Goal: Task Accomplishment & Management: Complete application form

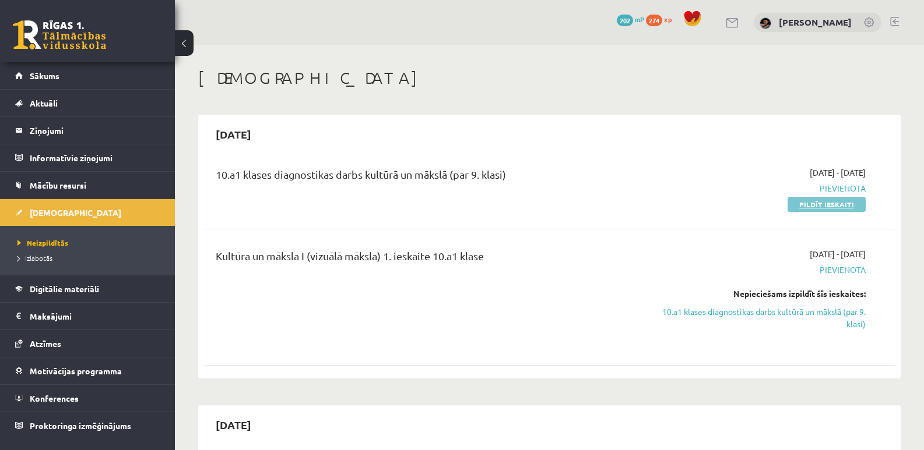
click at [842, 207] on link "Pildīt ieskaiti" at bounding box center [826, 204] width 78 height 15
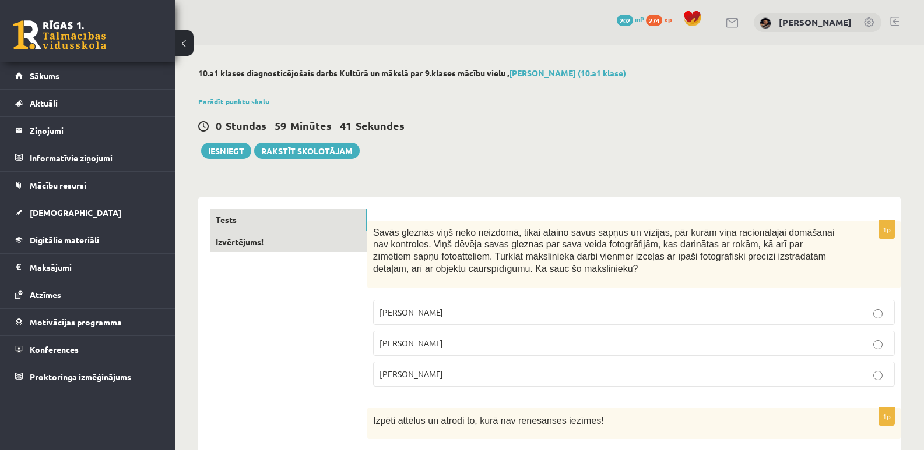
click at [272, 251] on link "Izvērtējums!" at bounding box center [288, 242] width 157 height 22
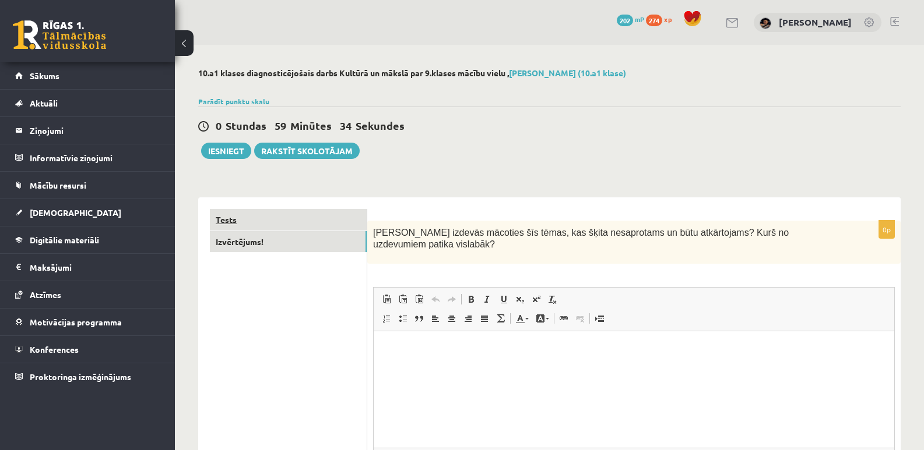
click at [314, 225] on link "Tests" at bounding box center [288, 220] width 157 height 22
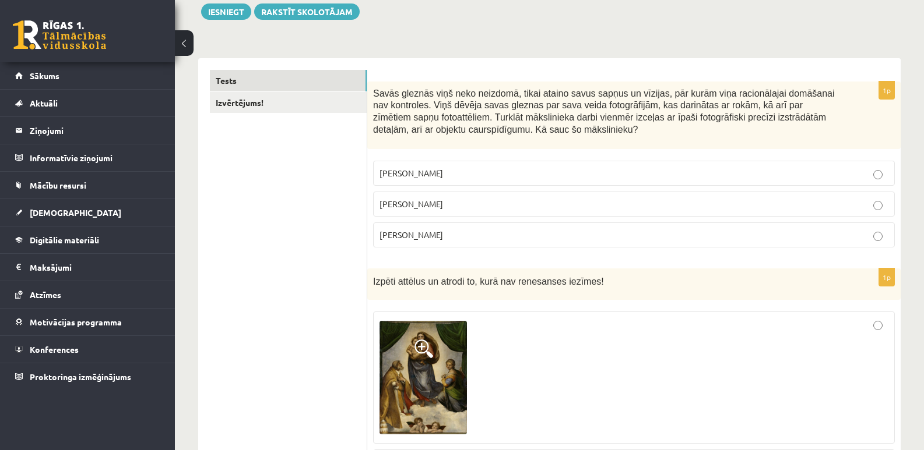
scroll to position [178, 0]
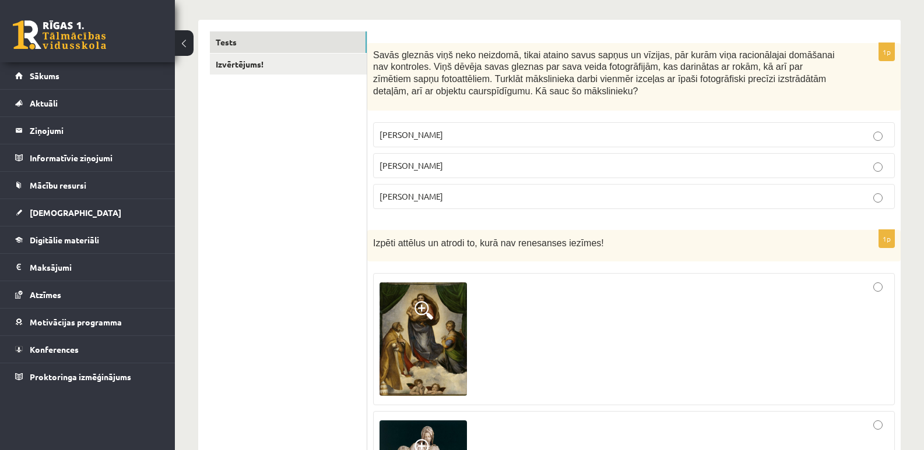
click at [857, 158] on label "[PERSON_NAME]" at bounding box center [634, 165] width 522 height 25
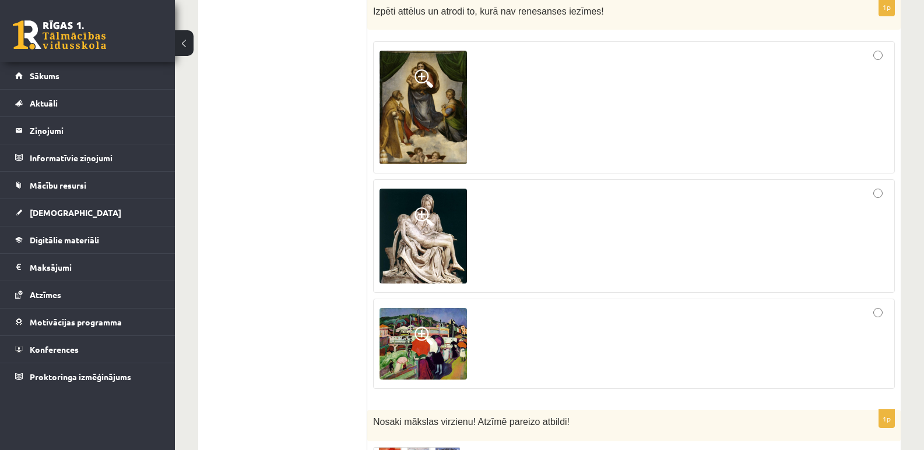
scroll to position [394, 0]
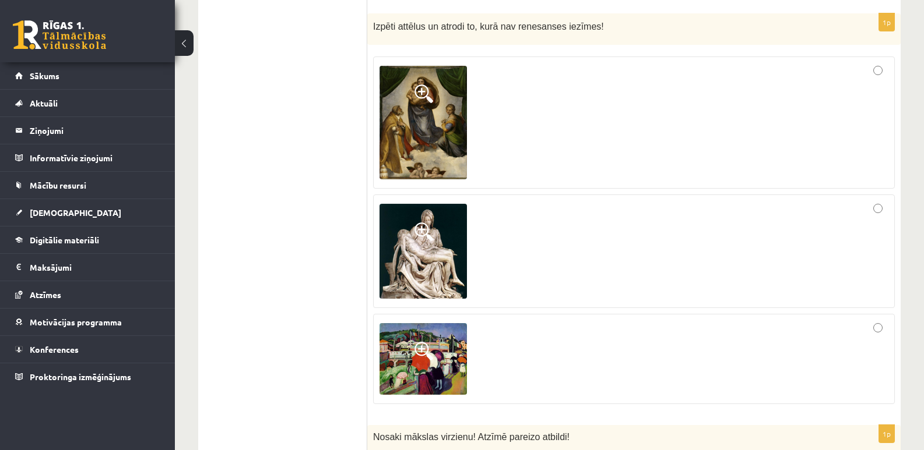
click at [414, 357] on img at bounding box center [422, 359] width 87 height 72
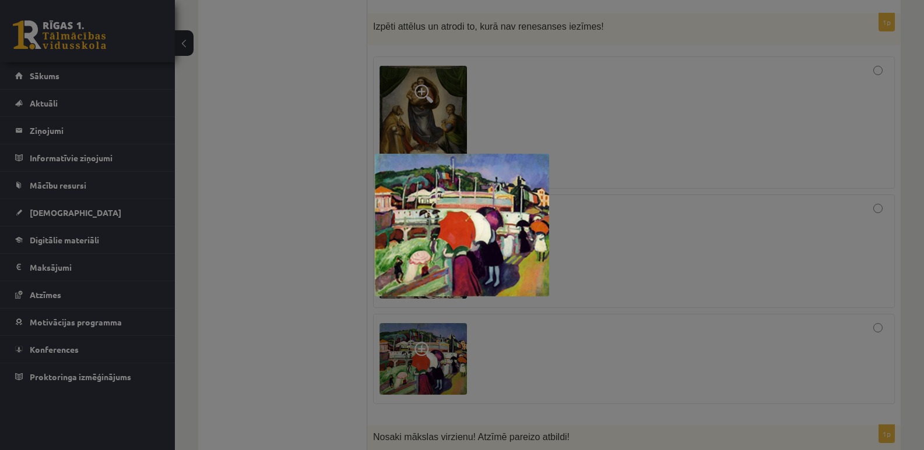
click at [523, 329] on div at bounding box center [462, 225] width 924 height 450
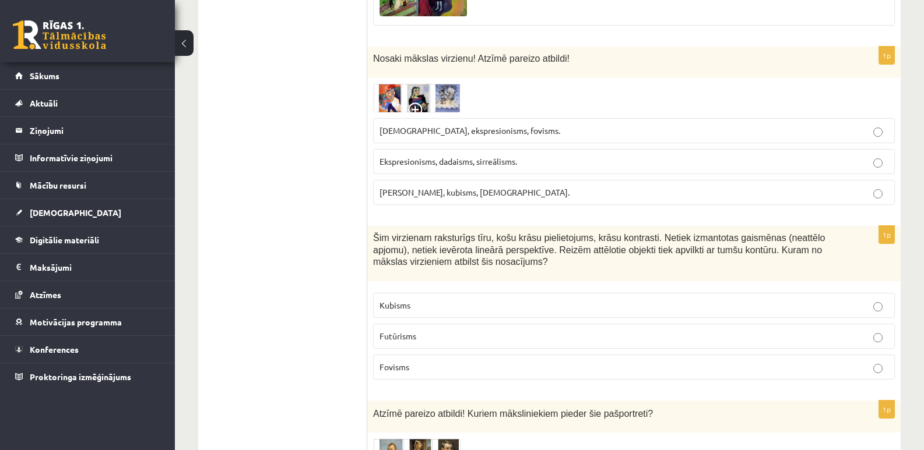
scroll to position [788, 0]
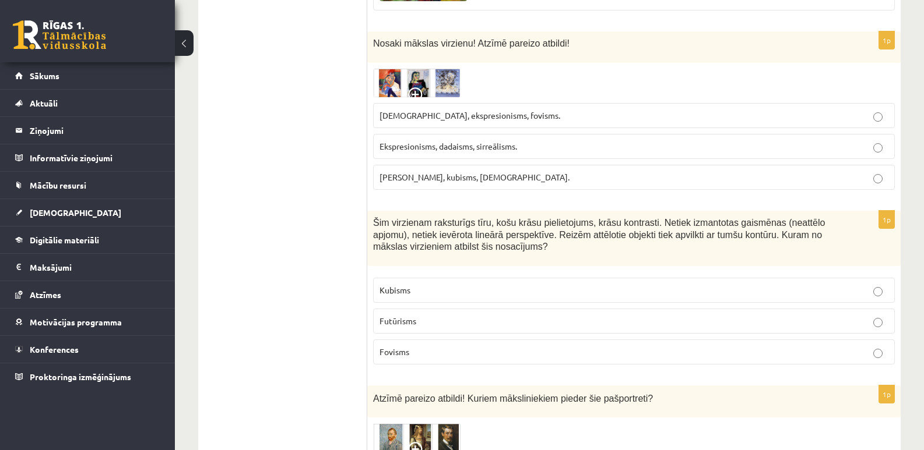
click at [407, 82] on img at bounding box center [416, 83] width 87 height 29
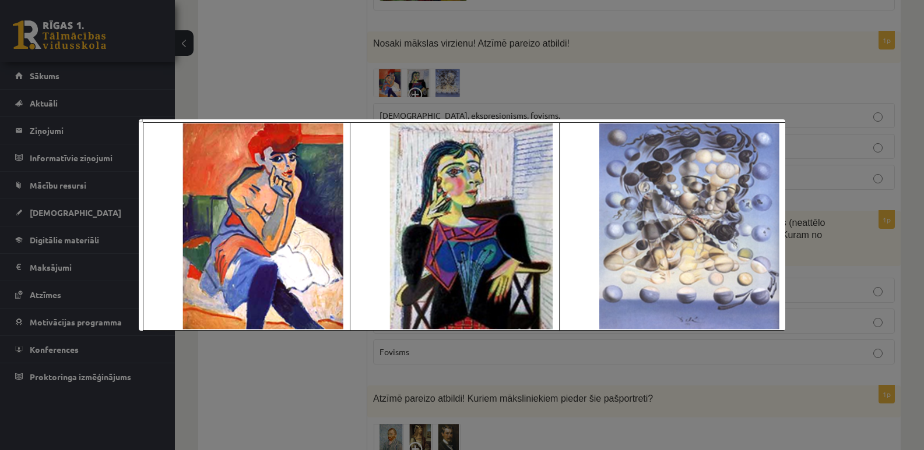
click at [803, 113] on div at bounding box center [462, 225] width 924 height 450
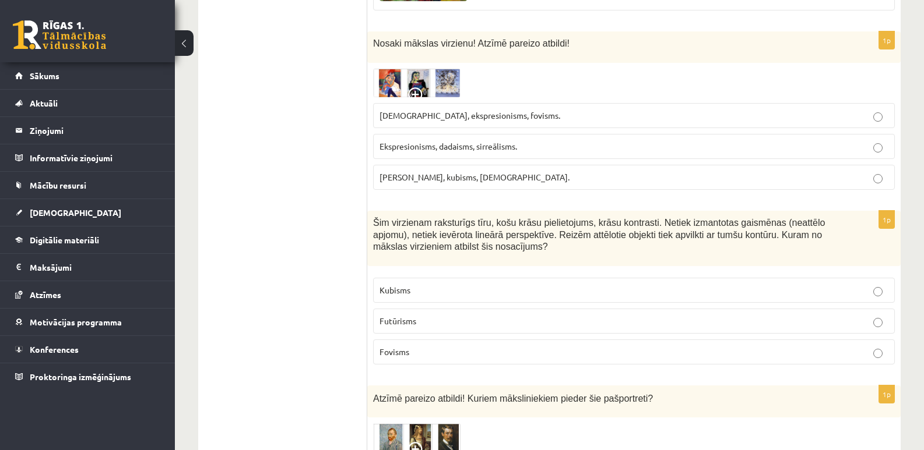
click at [612, 174] on p "[PERSON_NAME], kubisms, [DEMOGRAPHIC_DATA]." at bounding box center [633, 177] width 509 height 12
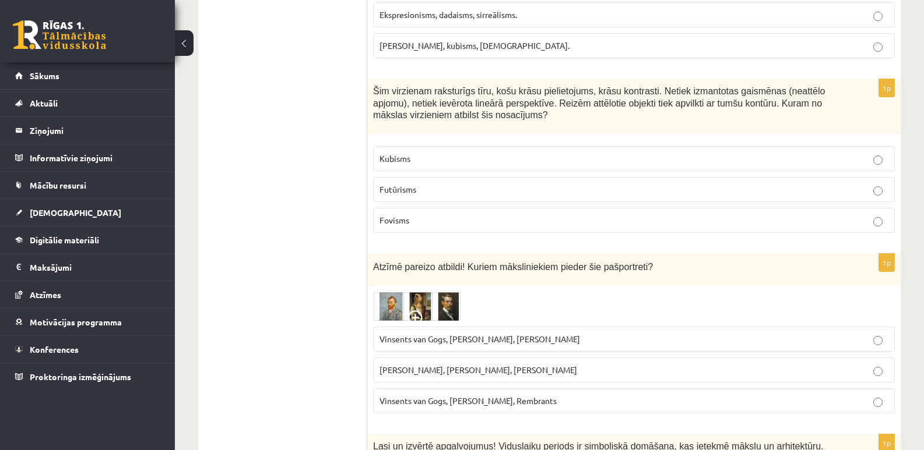
scroll to position [951, 0]
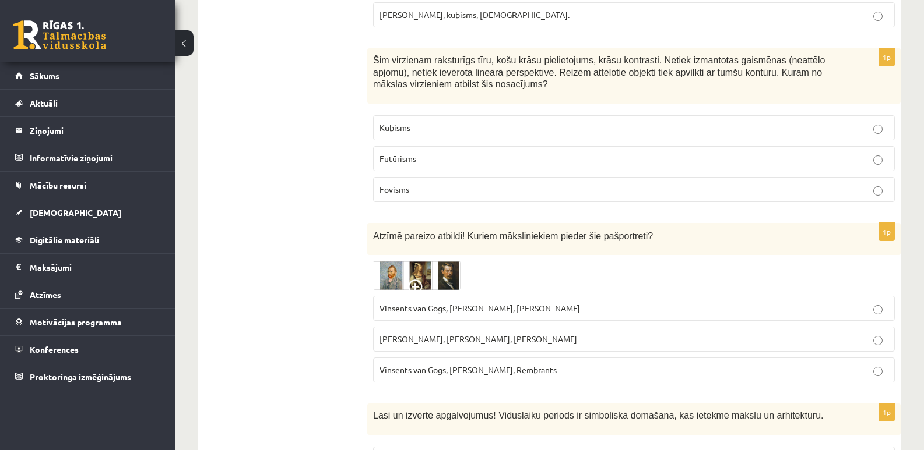
click at [859, 186] on p "Fovisms" at bounding box center [633, 190] width 509 height 12
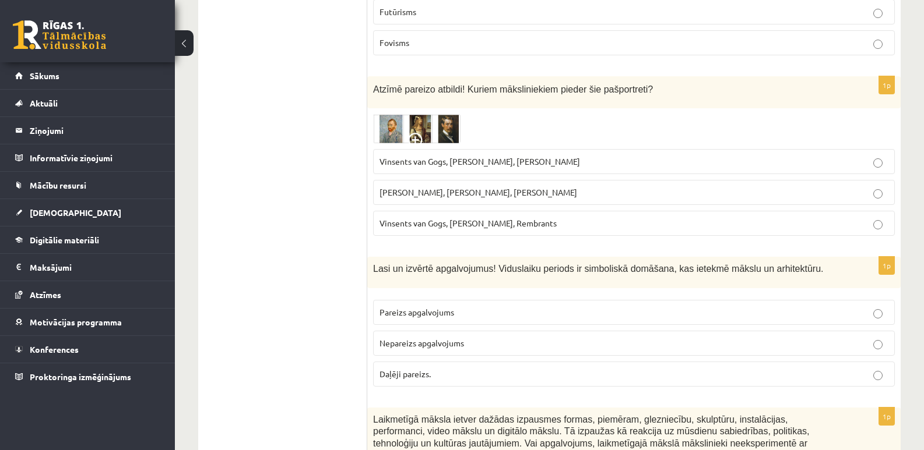
scroll to position [1136, 0]
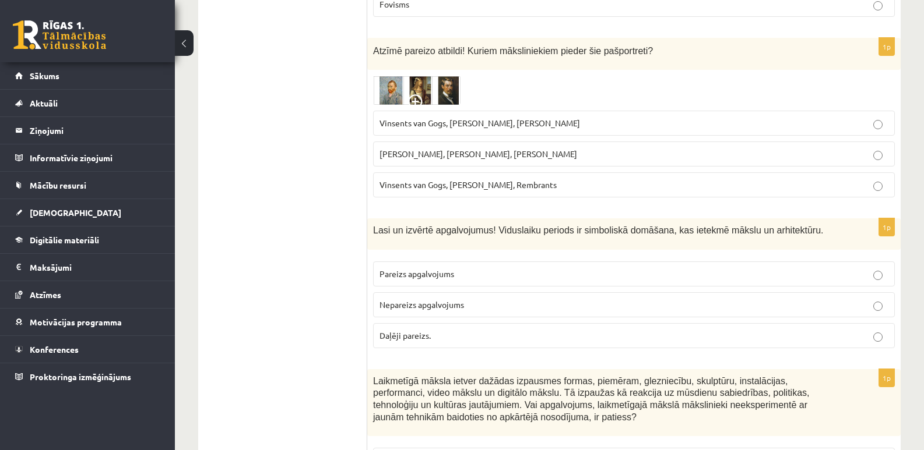
click at [432, 96] on img at bounding box center [416, 90] width 87 height 29
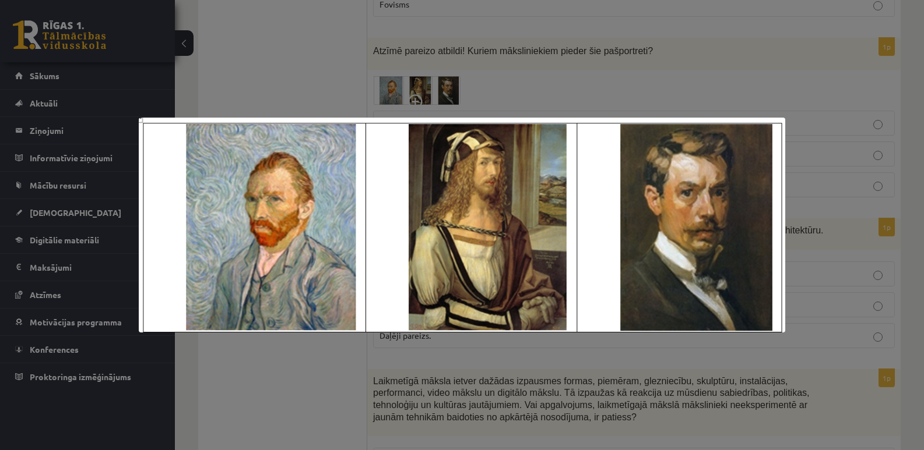
click at [596, 64] on div at bounding box center [462, 225] width 924 height 450
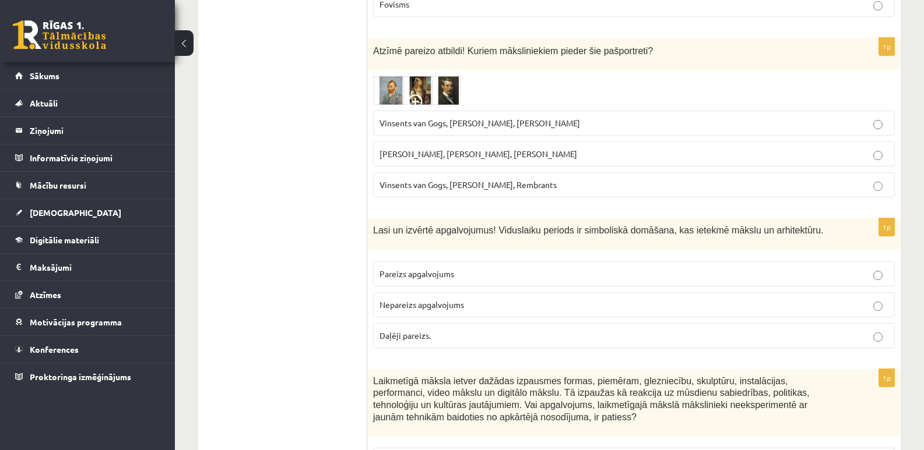
click at [554, 125] on span "Vinsents van Gogs, [PERSON_NAME], [PERSON_NAME]" at bounding box center [479, 123] width 200 height 10
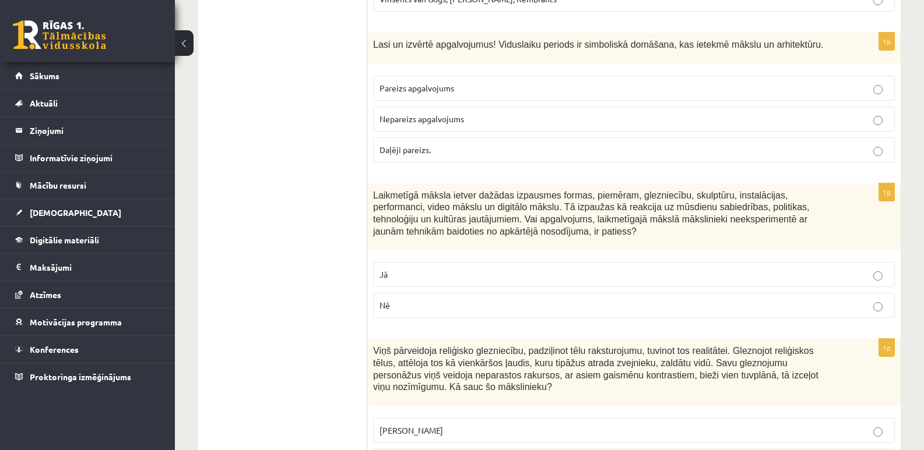
scroll to position [1345, 0]
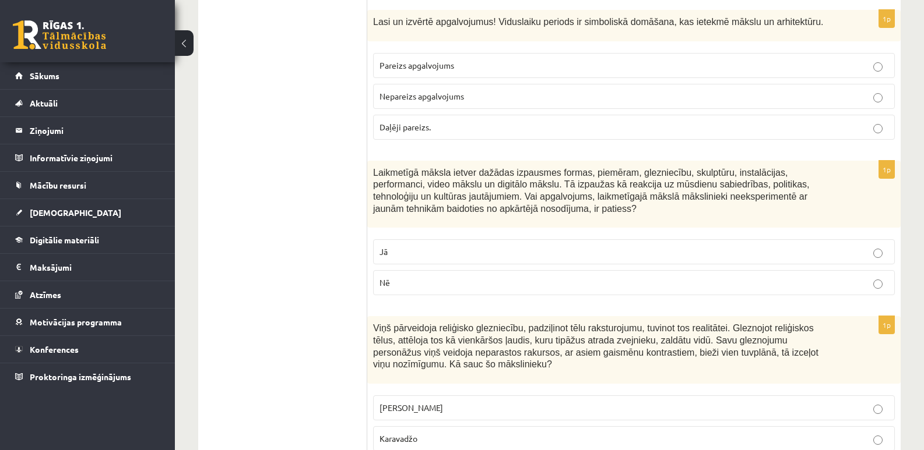
click at [859, 58] on label "Pareizs apgalvojums" at bounding box center [634, 65] width 522 height 25
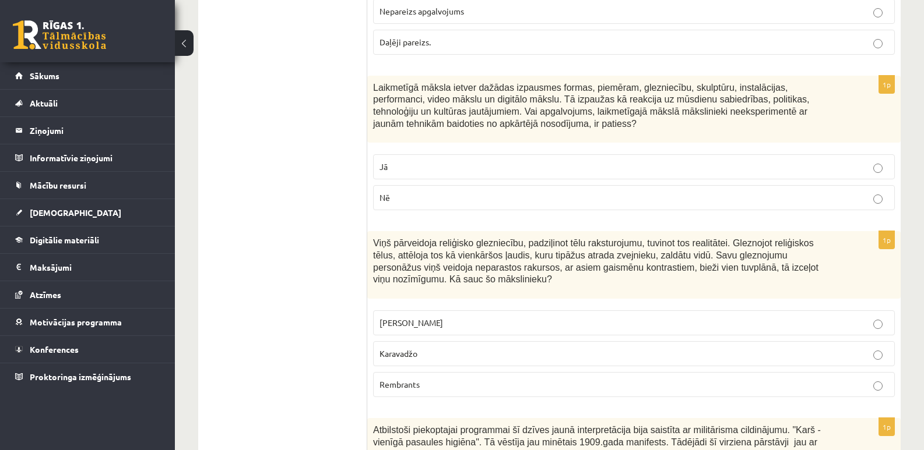
scroll to position [1446, 0]
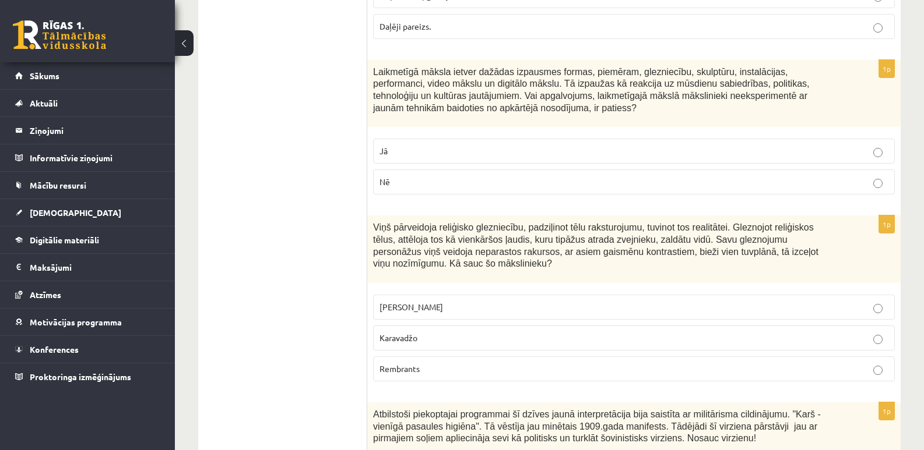
click at [762, 181] on p "Nē" at bounding box center [633, 182] width 509 height 12
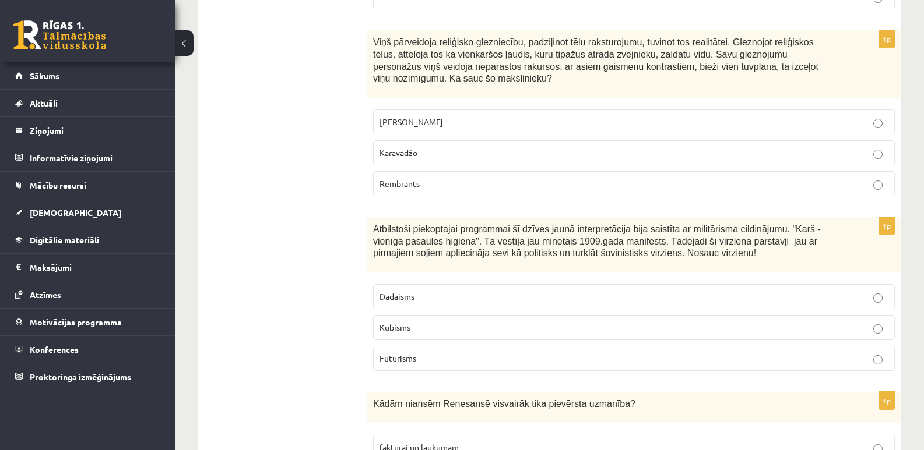
scroll to position [1639, 0]
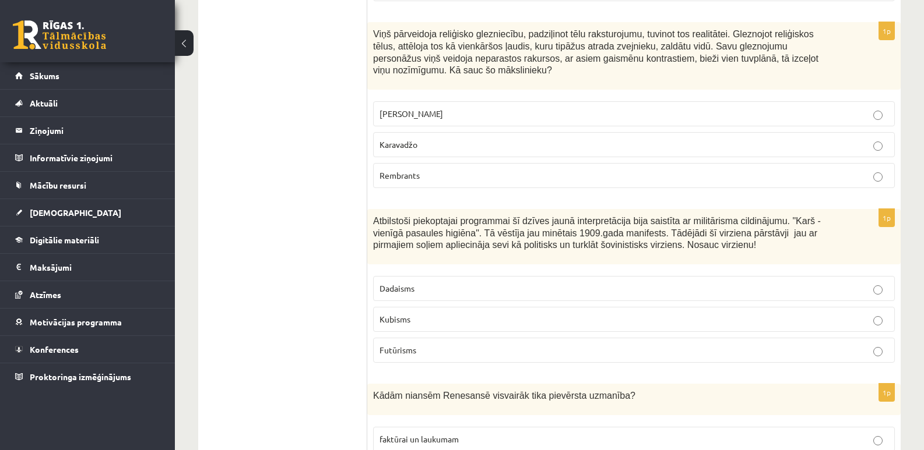
click at [847, 139] on p "Karavadžo" at bounding box center [633, 145] width 509 height 12
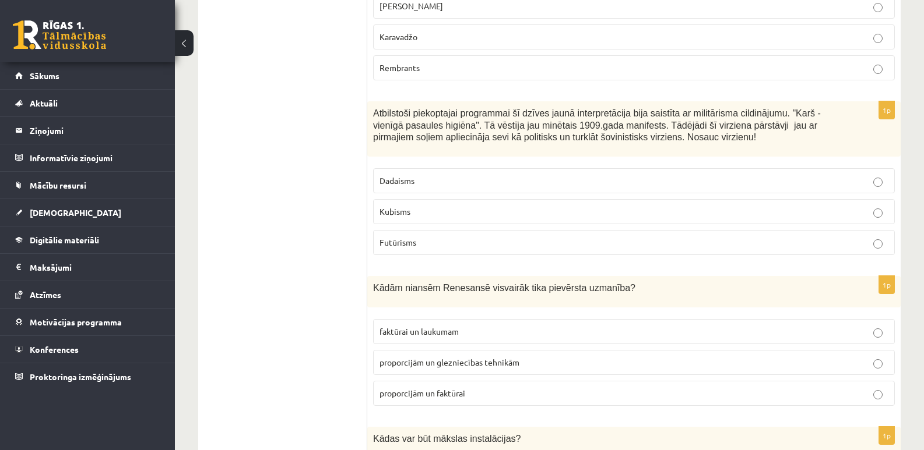
scroll to position [1778, 0]
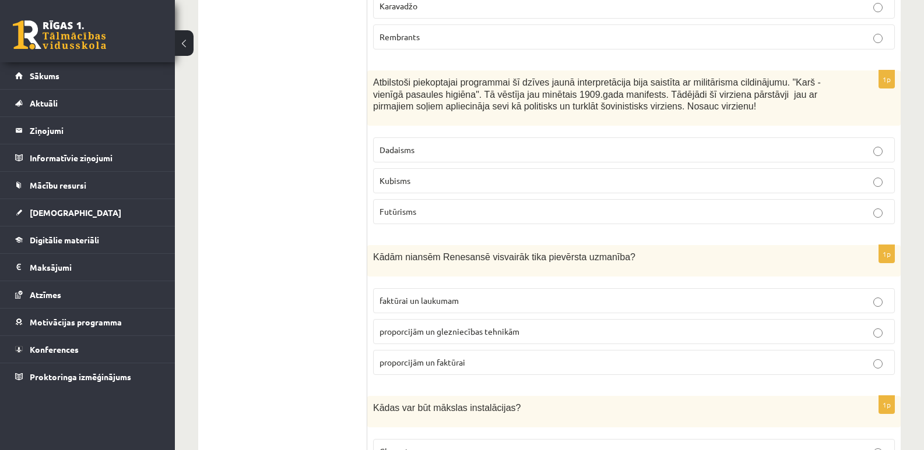
click at [808, 209] on label "Futūrisms" at bounding box center [634, 211] width 522 height 25
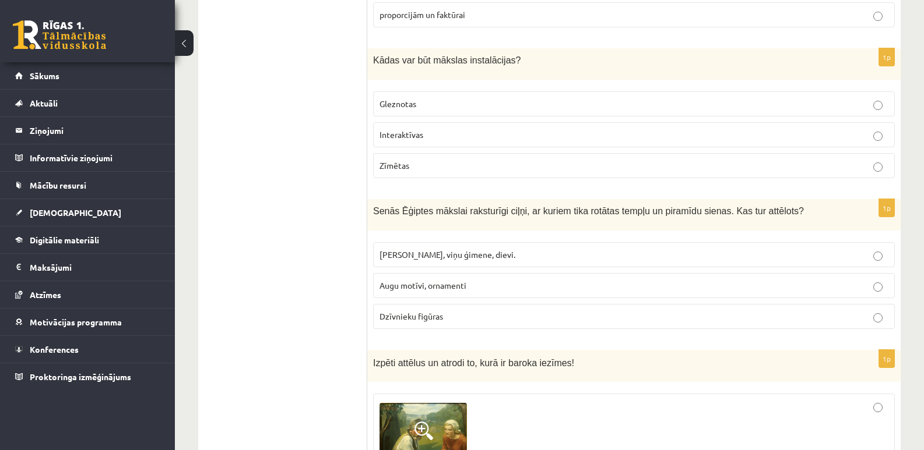
scroll to position [2134, 0]
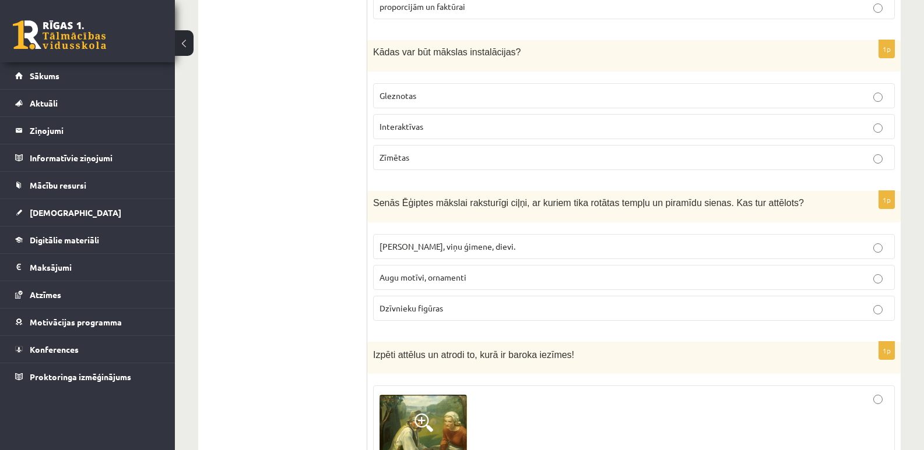
click at [804, 122] on label "Interaktīvas" at bounding box center [634, 126] width 522 height 25
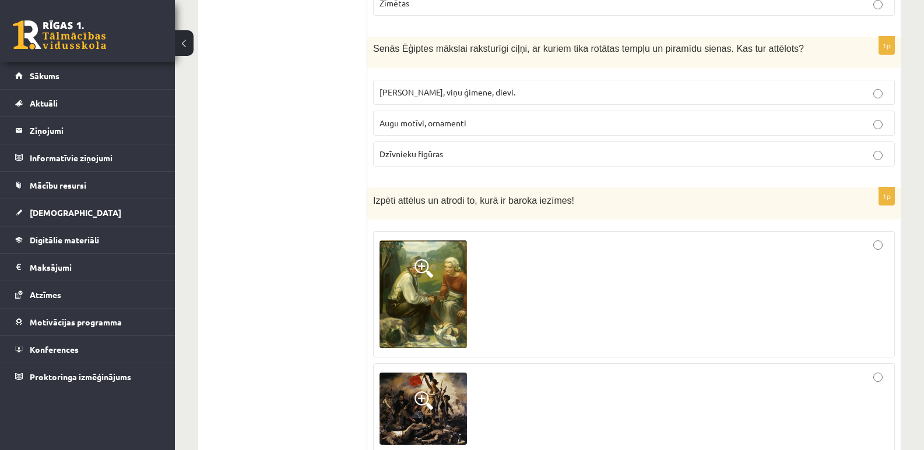
scroll to position [2296, 0]
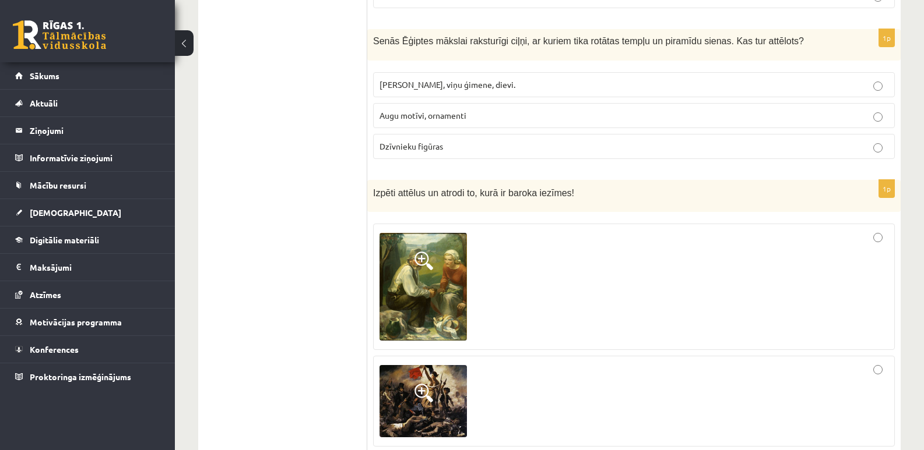
click at [687, 79] on p "[PERSON_NAME], viņu ģimene, dievi." at bounding box center [633, 85] width 509 height 12
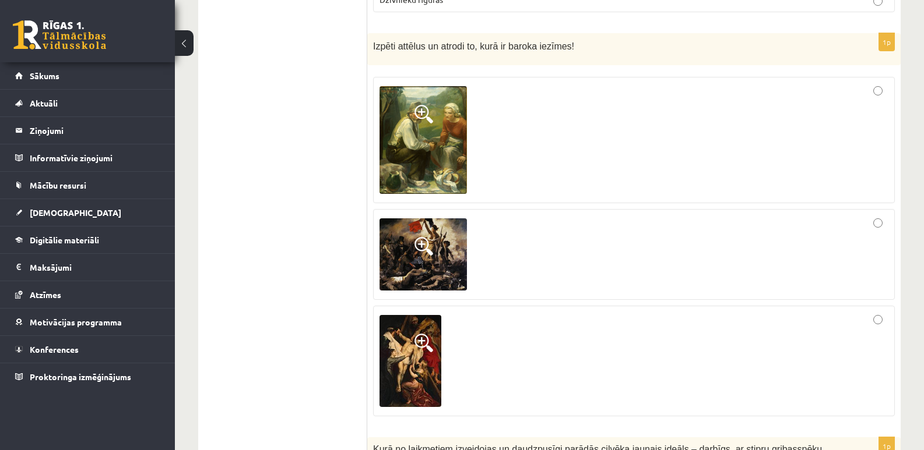
scroll to position [2458, 0]
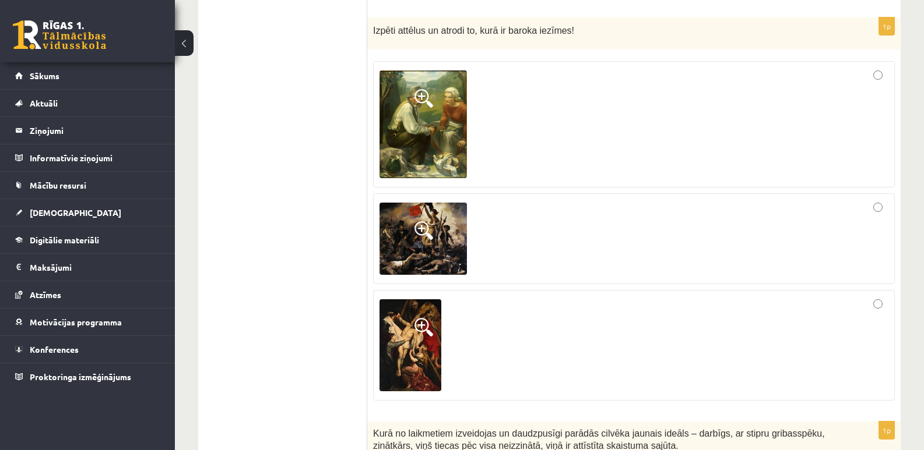
click at [420, 221] on span at bounding box center [423, 230] width 19 height 19
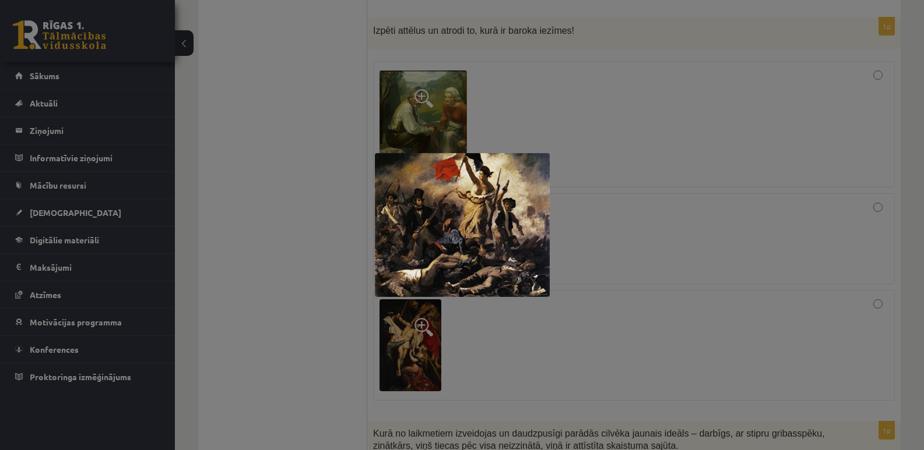
click at [561, 110] on div at bounding box center [462, 225] width 924 height 450
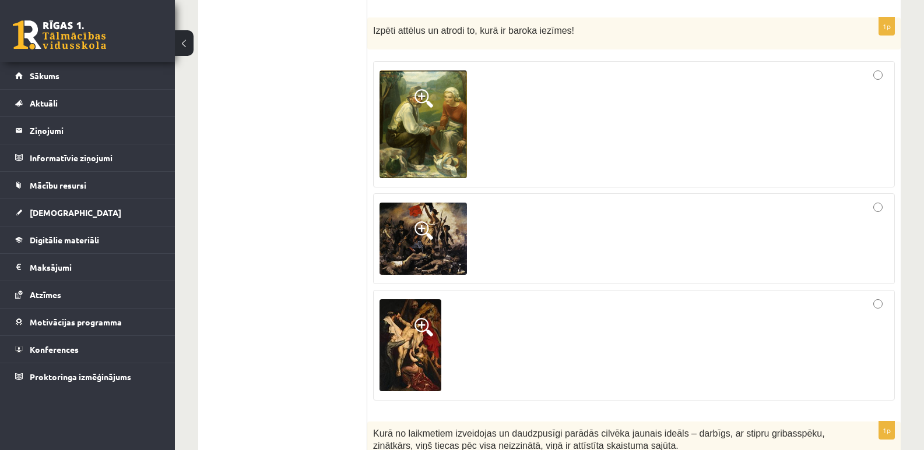
click at [442, 112] on img at bounding box center [422, 125] width 87 height 108
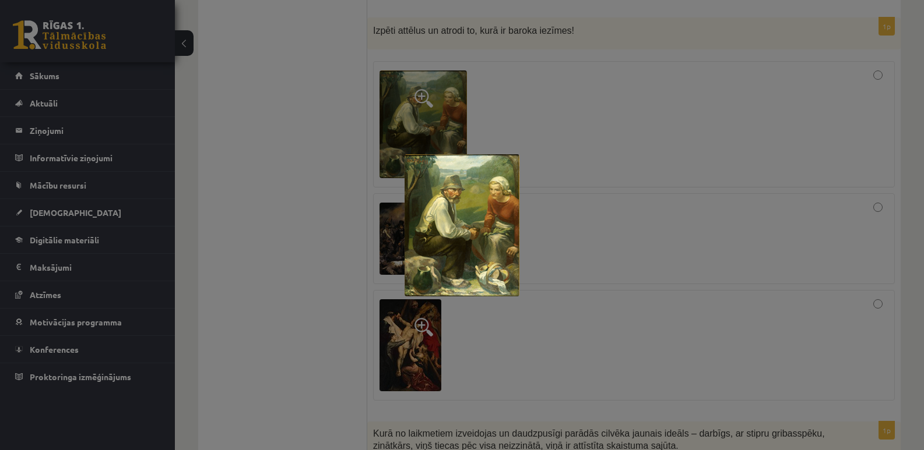
click at [548, 105] on div at bounding box center [462, 225] width 924 height 450
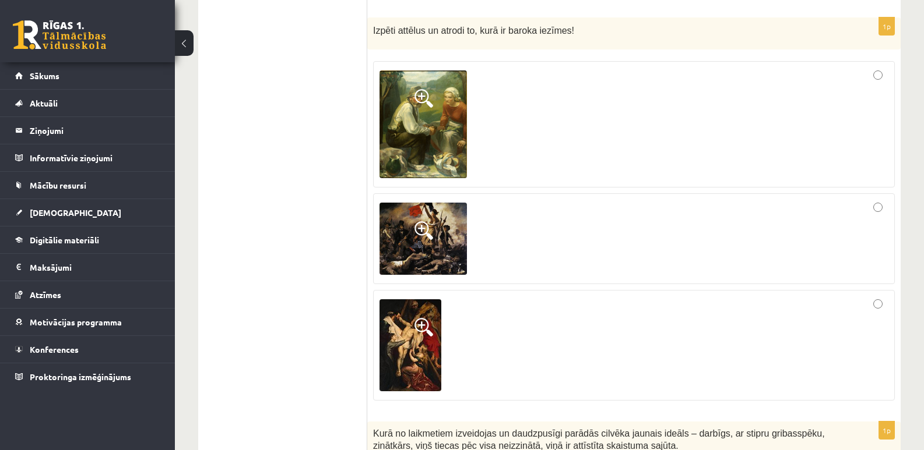
click at [394, 320] on img at bounding box center [410, 346] width 62 height 92
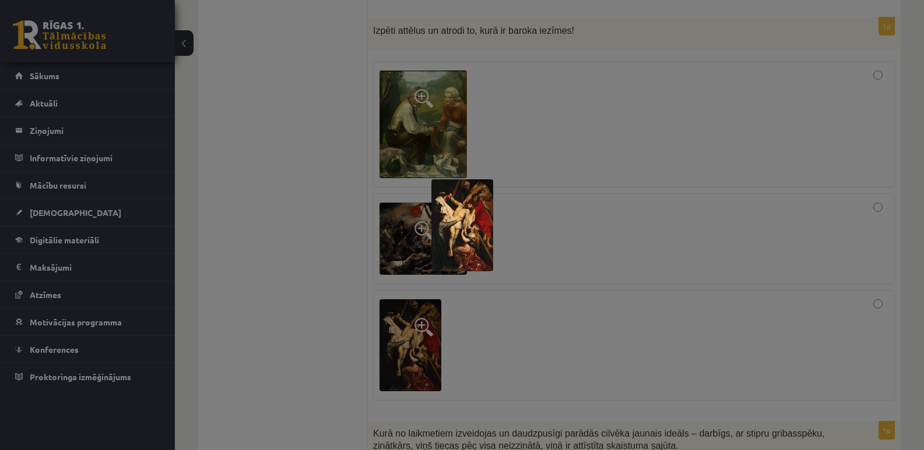
click at [534, 288] on div at bounding box center [462, 225] width 924 height 450
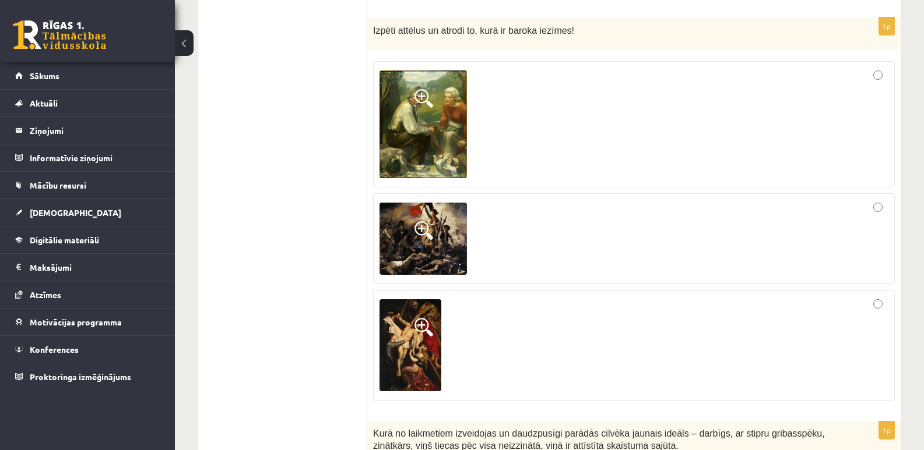
click at [725, 212] on div at bounding box center [633, 239] width 509 height 78
click at [409, 341] on img at bounding box center [410, 346] width 62 height 92
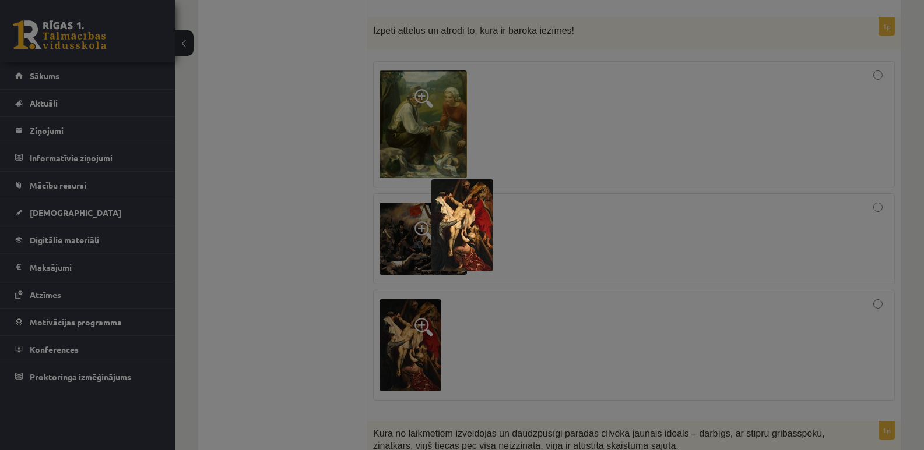
click at [579, 308] on div at bounding box center [462, 225] width 924 height 450
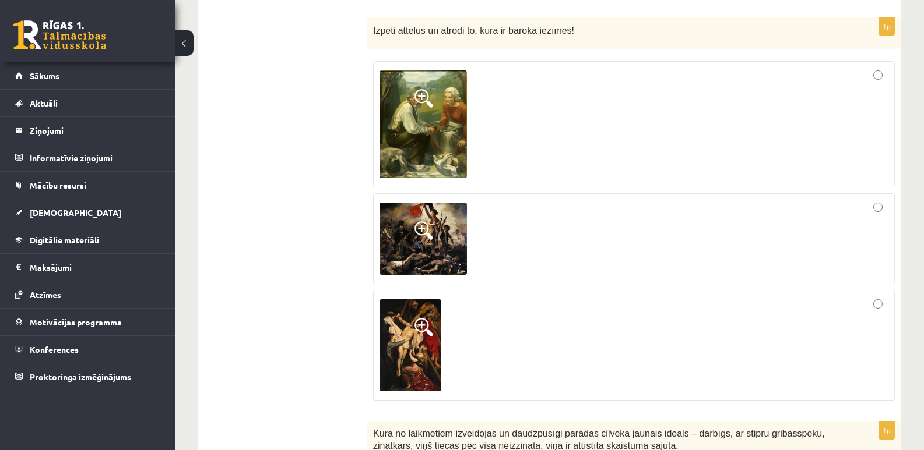
click at [423, 319] on span at bounding box center [423, 327] width 19 height 19
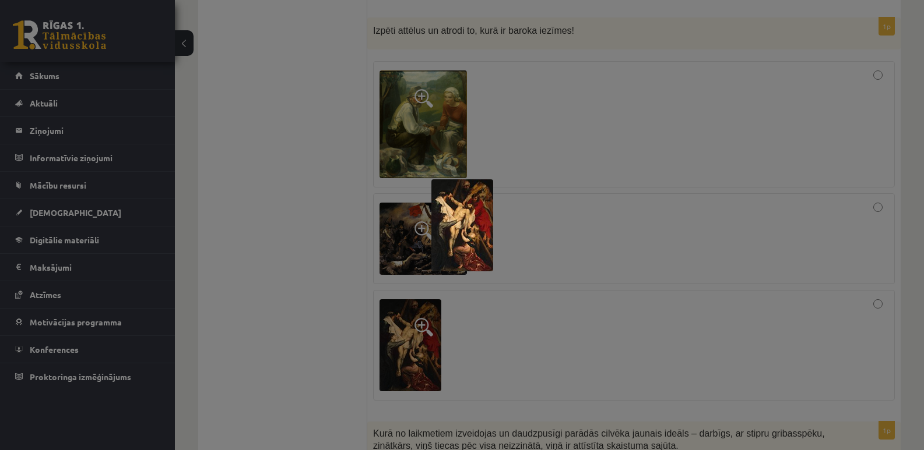
click at [460, 236] on img at bounding box center [462, 225] width 62 height 92
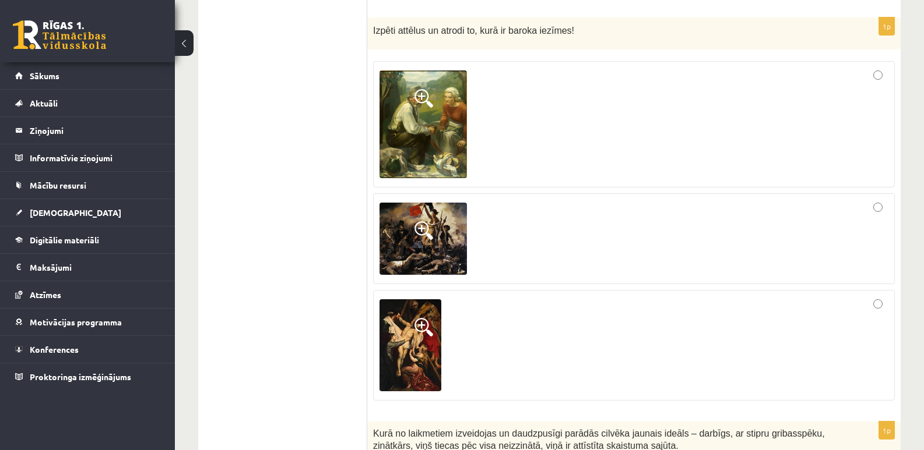
click at [421, 320] on span at bounding box center [423, 327] width 19 height 19
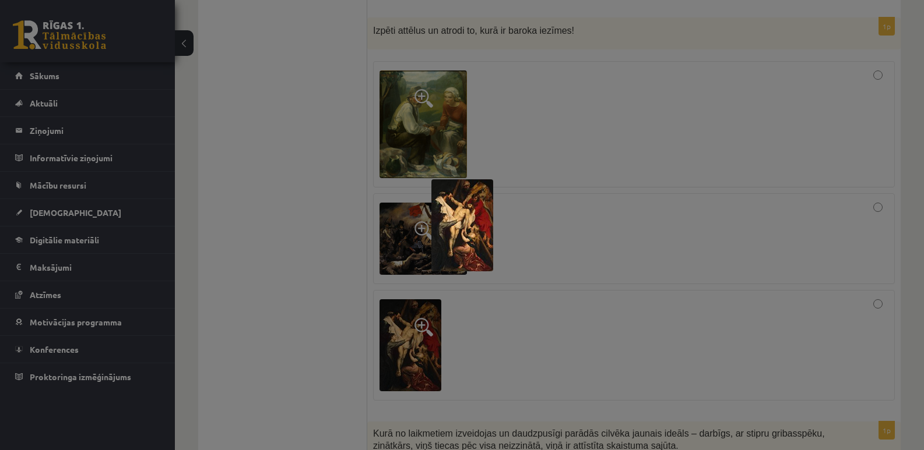
click at [441, 346] on div at bounding box center [462, 225] width 924 height 450
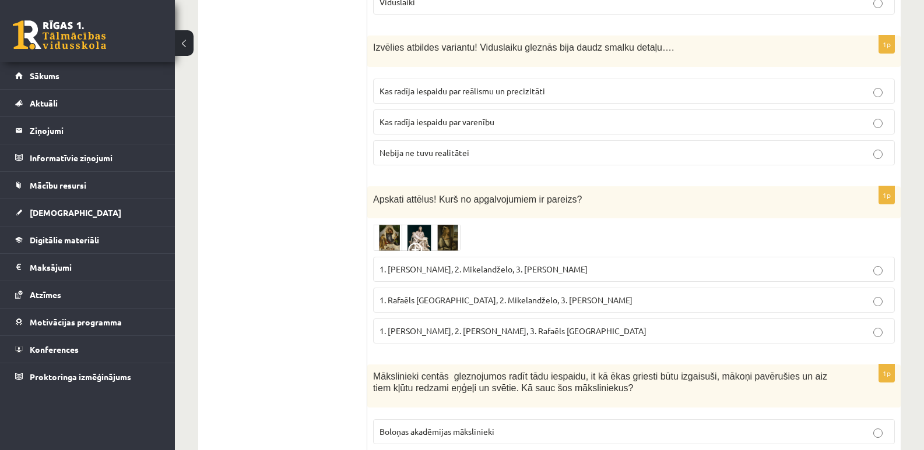
scroll to position [2999, 0]
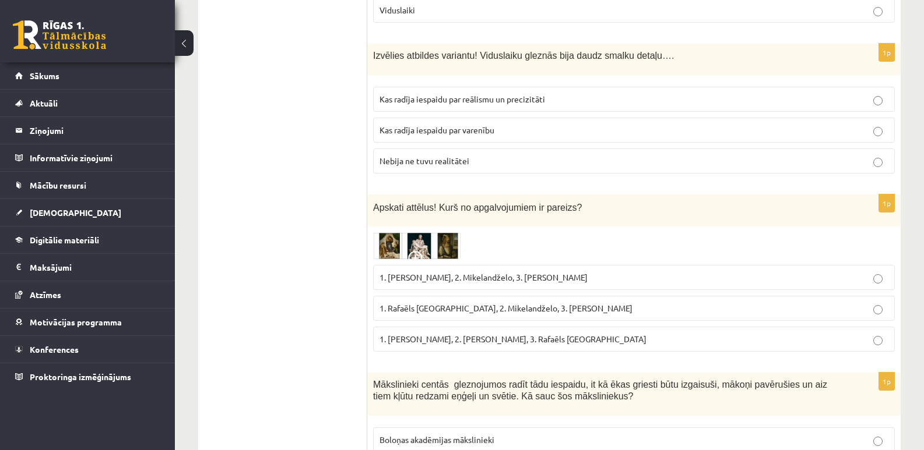
click at [714, 93] on p "Kas radīja iespaidu par reālismu un precizitāti" at bounding box center [633, 99] width 509 height 12
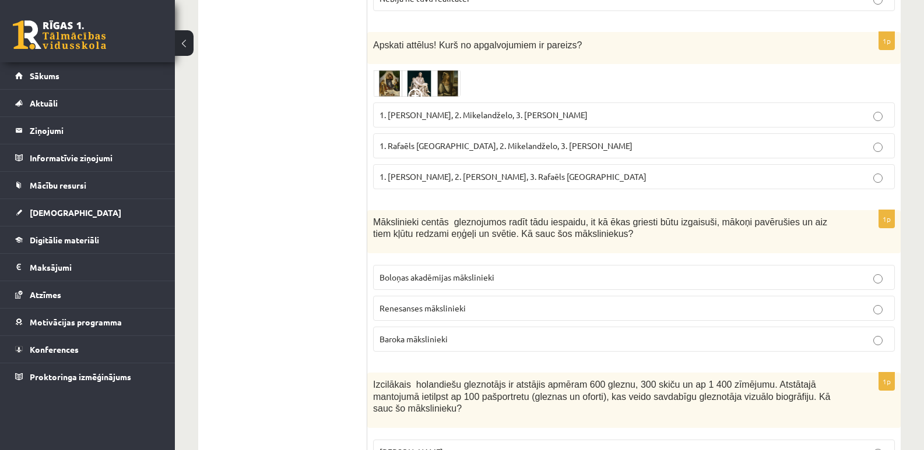
scroll to position [3169, 0]
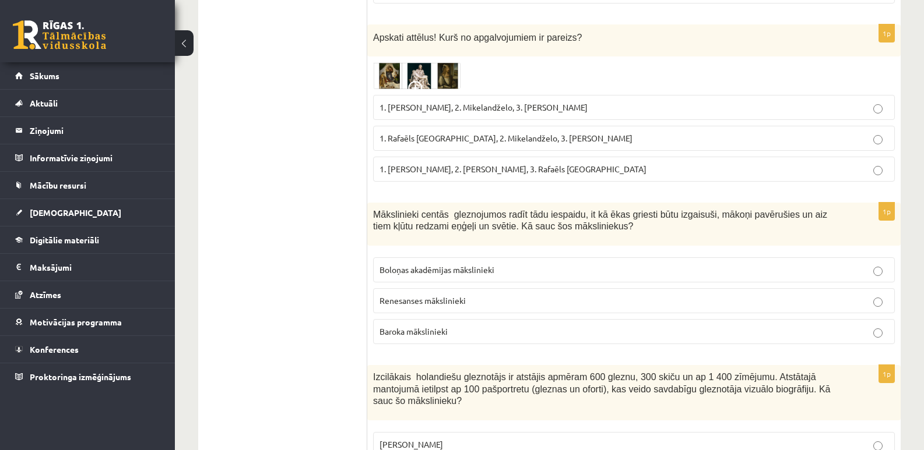
click at [449, 62] on img at bounding box center [416, 75] width 87 height 27
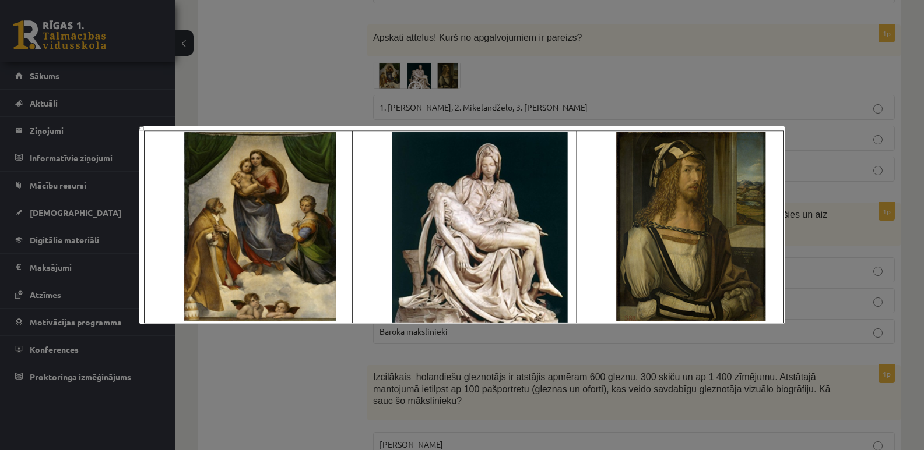
click at [449, 57] on div at bounding box center [462, 225] width 924 height 450
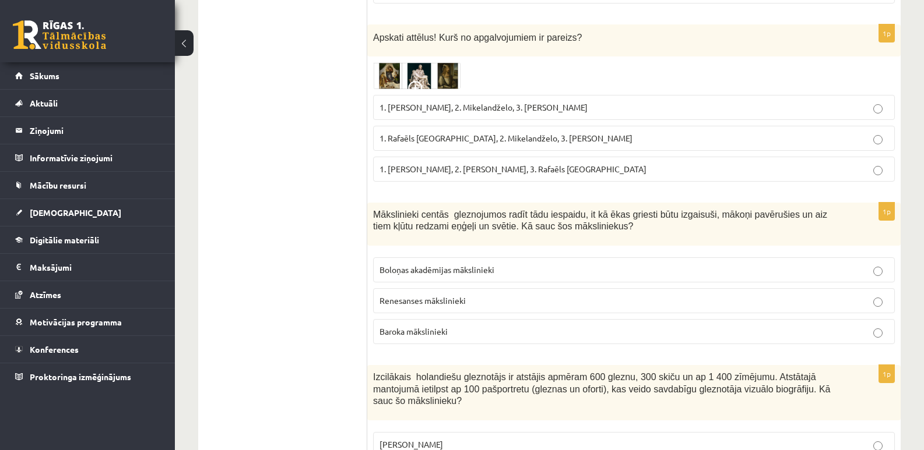
click at [420, 62] on img at bounding box center [416, 75] width 87 height 27
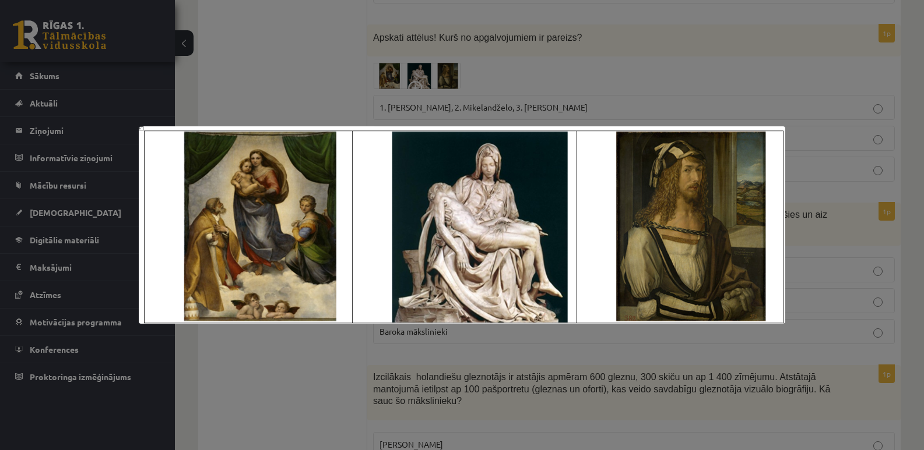
click at [422, 60] on div at bounding box center [462, 225] width 924 height 450
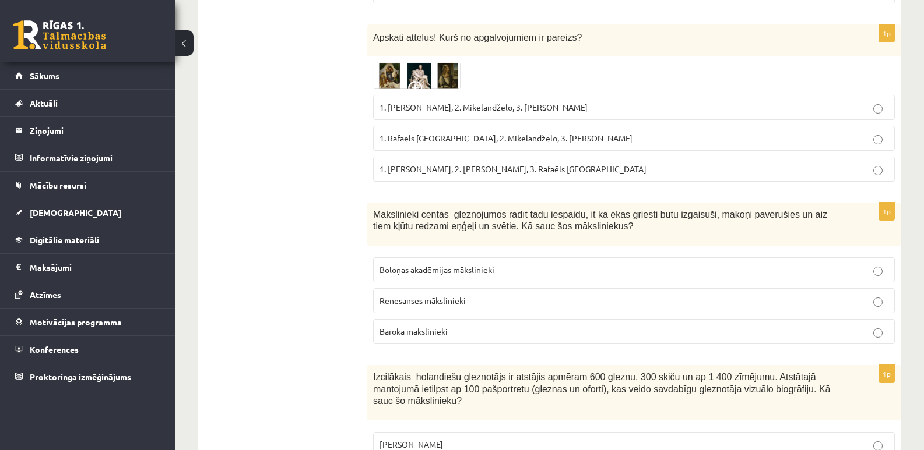
click at [456, 133] on span "1. Rafaēls [GEOGRAPHIC_DATA], 2. Mikelandželo, 3. [PERSON_NAME]" at bounding box center [505, 138] width 253 height 10
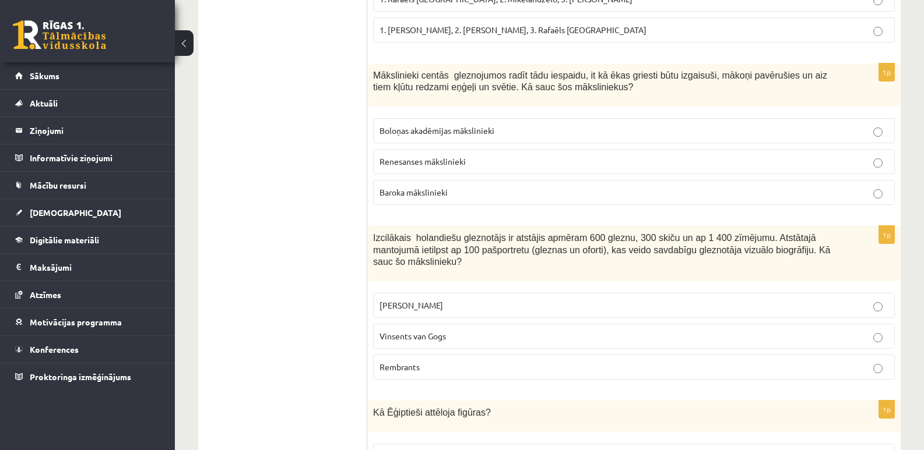
scroll to position [3332, 0]
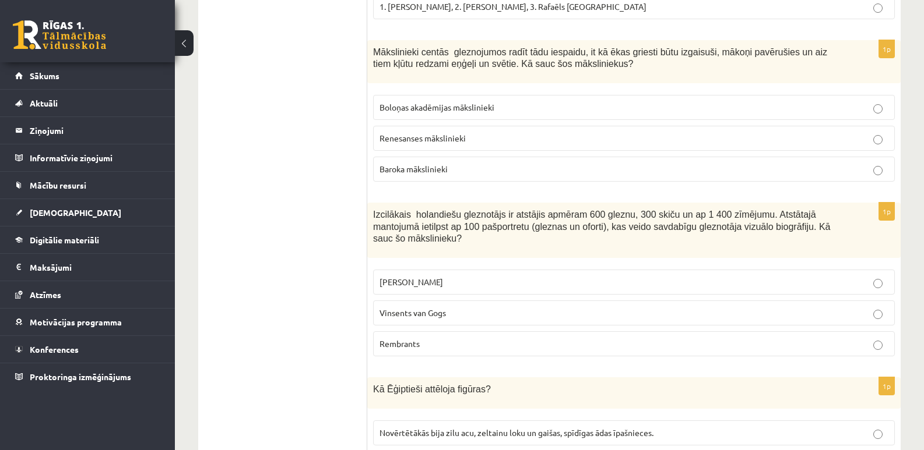
click at [861, 165] on label "Baroka mākslinieki" at bounding box center [634, 169] width 522 height 25
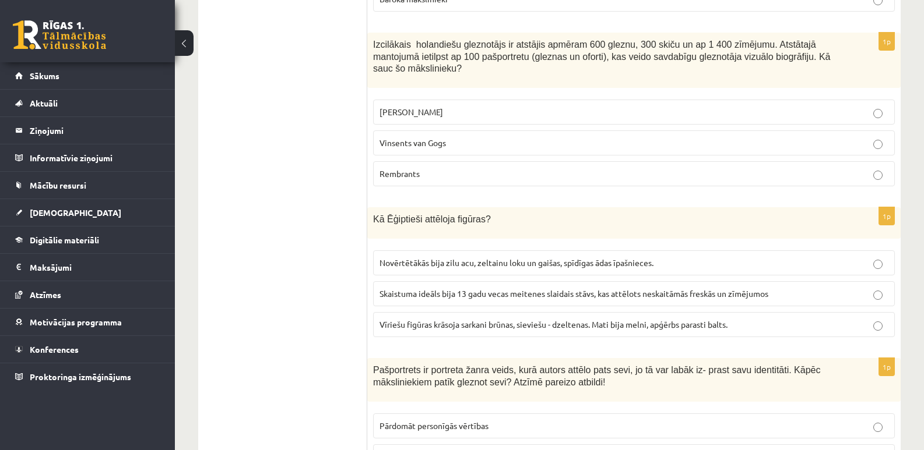
scroll to position [3510, 0]
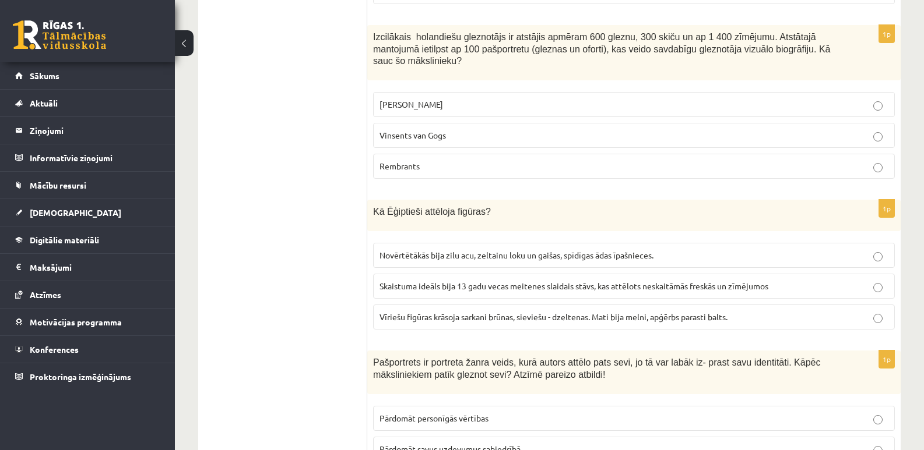
click at [841, 160] on p "Rembrants" at bounding box center [633, 166] width 509 height 12
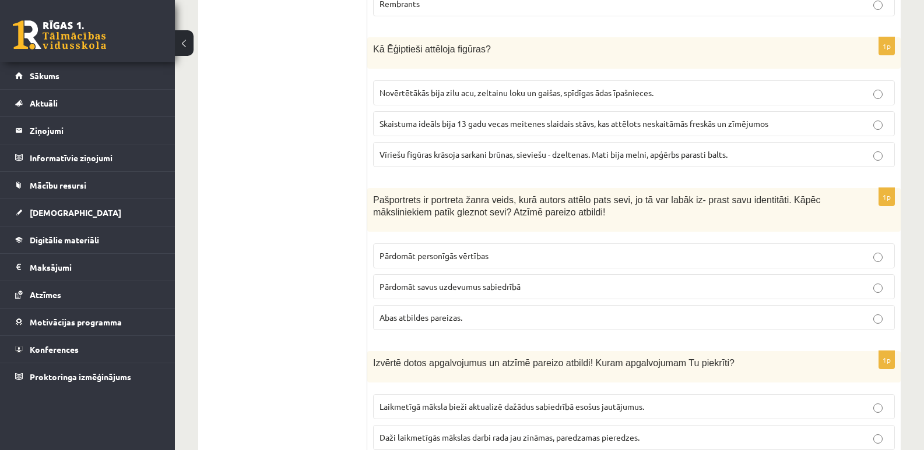
scroll to position [3664, 0]
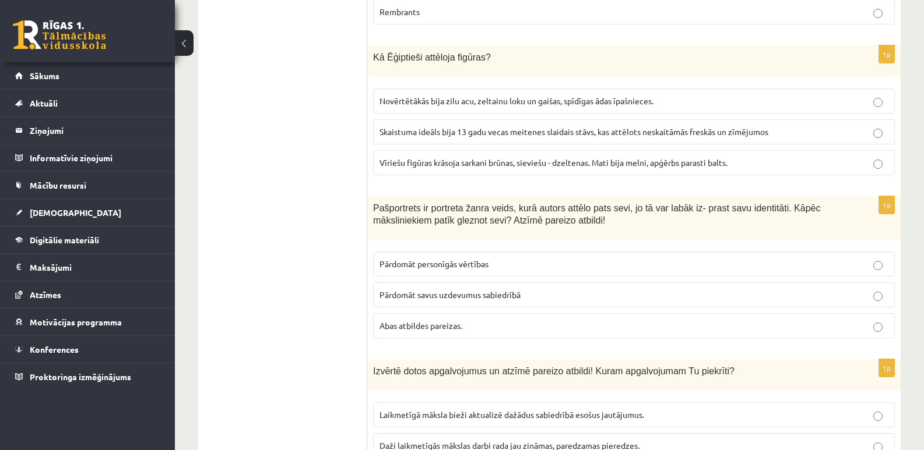
click at [764, 157] on p "Vīriešu figūras krāsoja sarkani brūnas, sieviešu - dzeltenas. Mati bija melni, …" at bounding box center [633, 163] width 509 height 12
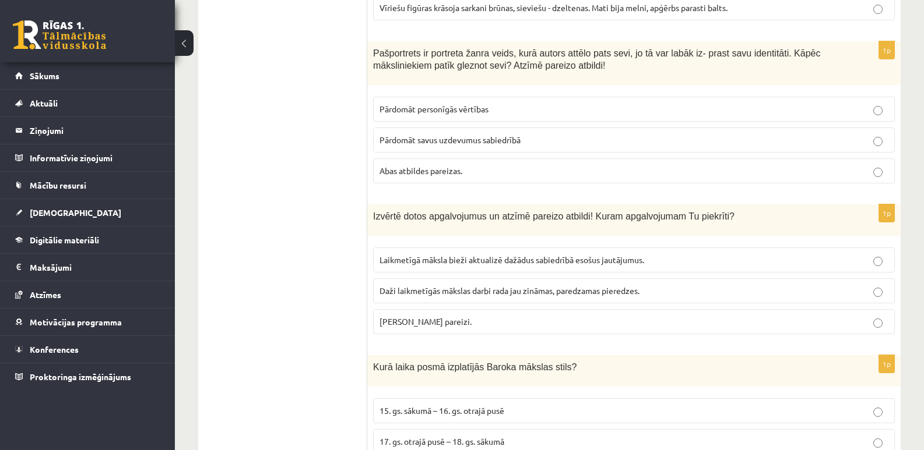
scroll to position [3811, 0]
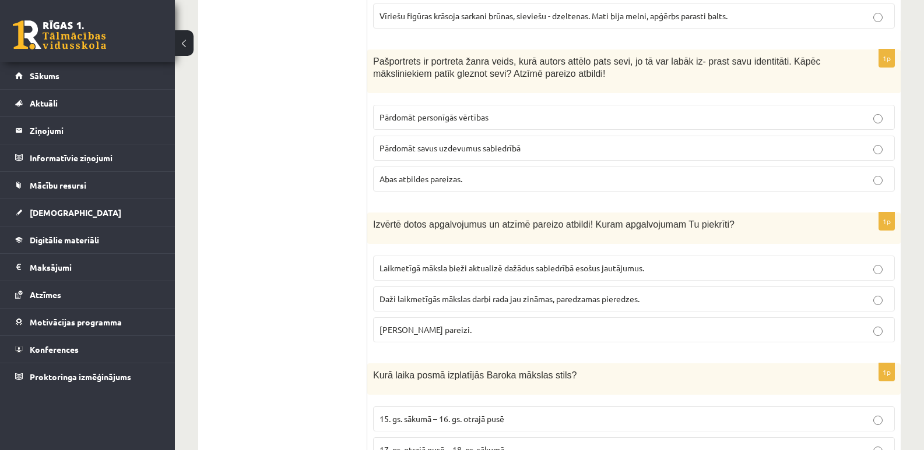
click at [801, 173] on p "Abas atbildes pareizas." at bounding box center [633, 179] width 509 height 12
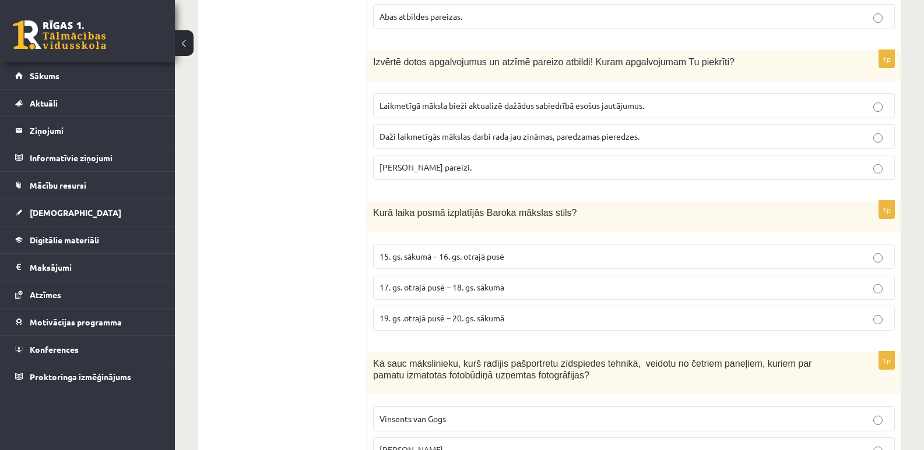
scroll to position [3989, 0]
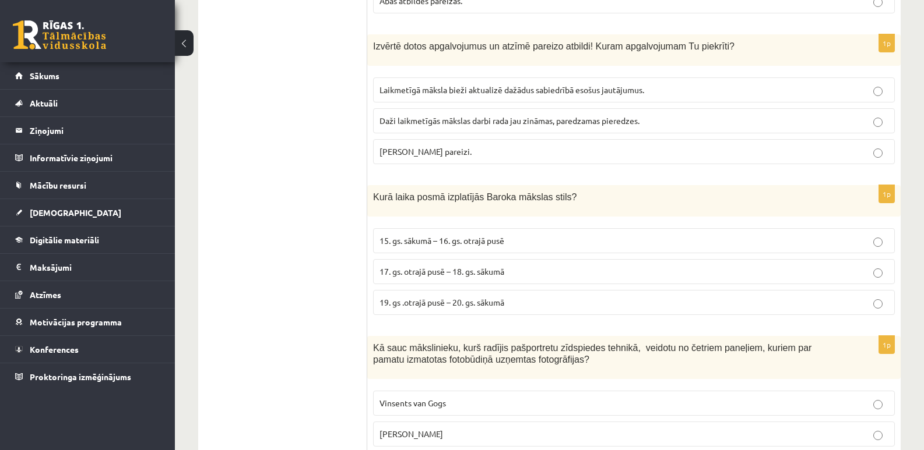
click at [858, 146] on p "[PERSON_NAME] pareizi." at bounding box center [633, 152] width 509 height 12
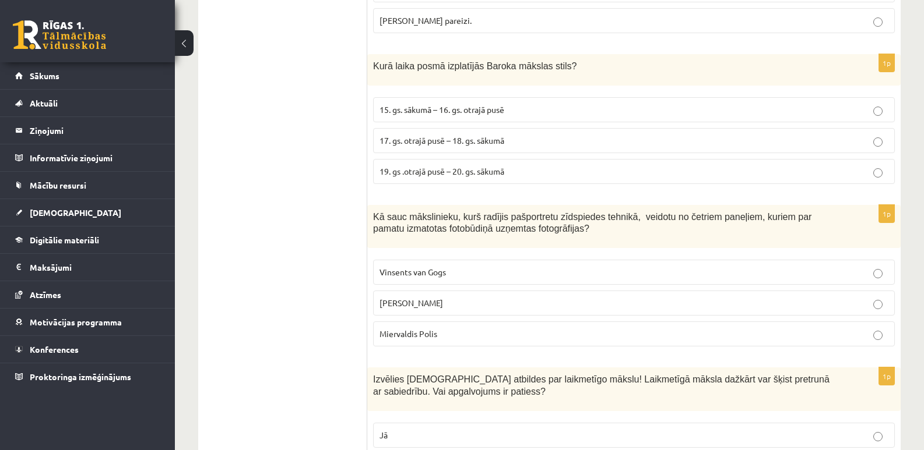
scroll to position [4143, 0]
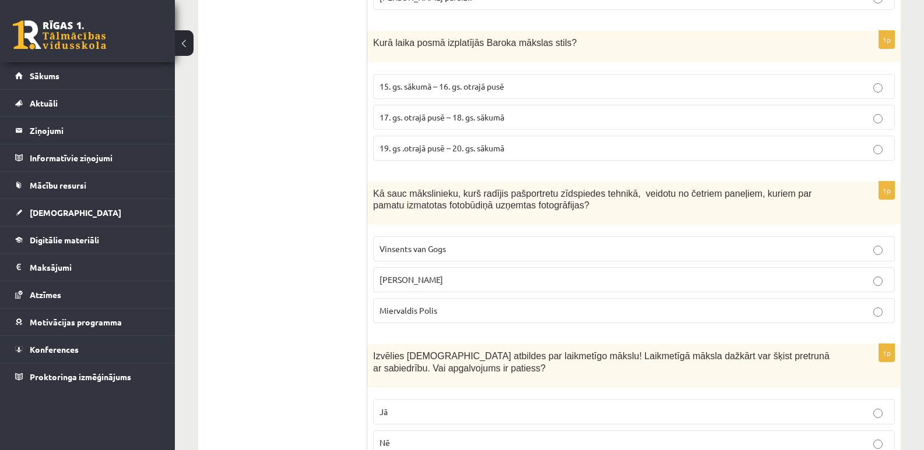
click at [806, 111] on p "17. gs. otrajā pusē – 18. gs. sākumā" at bounding box center [633, 117] width 509 height 12
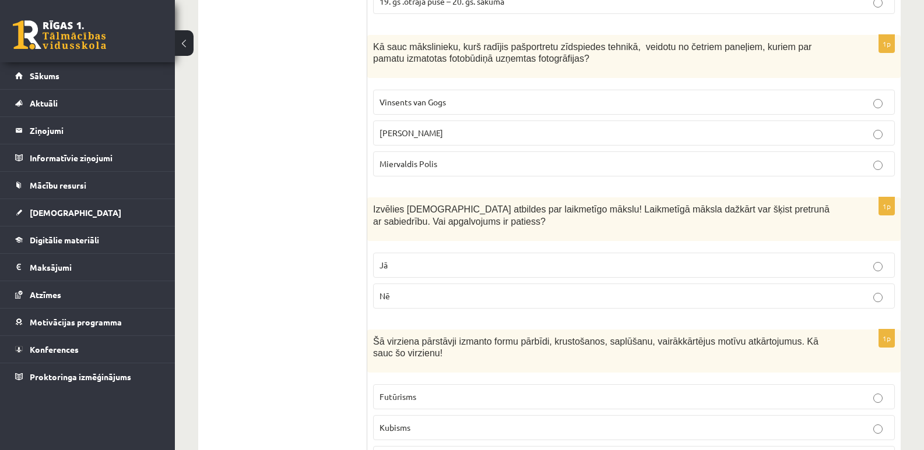
scroll to position [4298, 0]
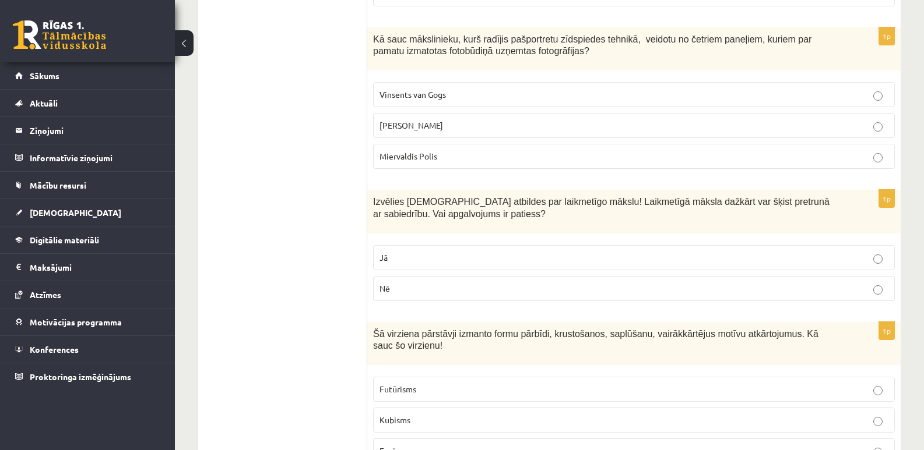
click at [867, 119] on p "[PERSON_NAME]" at bounding box center [633, 125] width 509 height 12
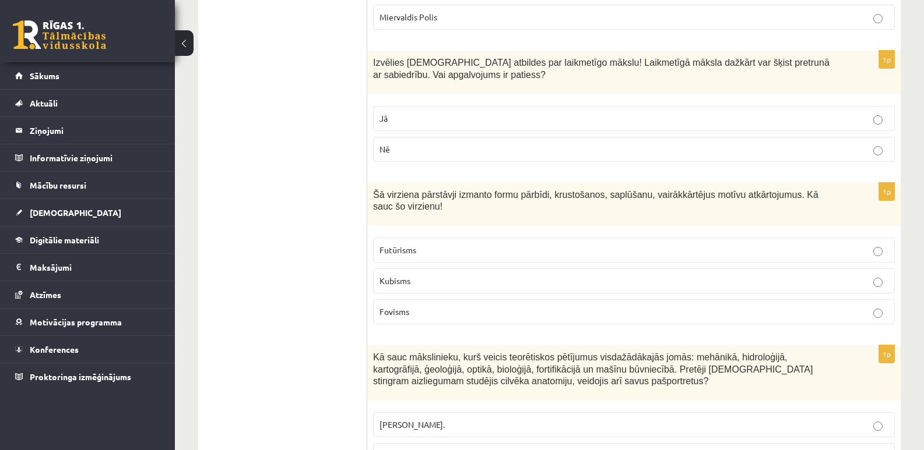
scroll to position [4460, 0]
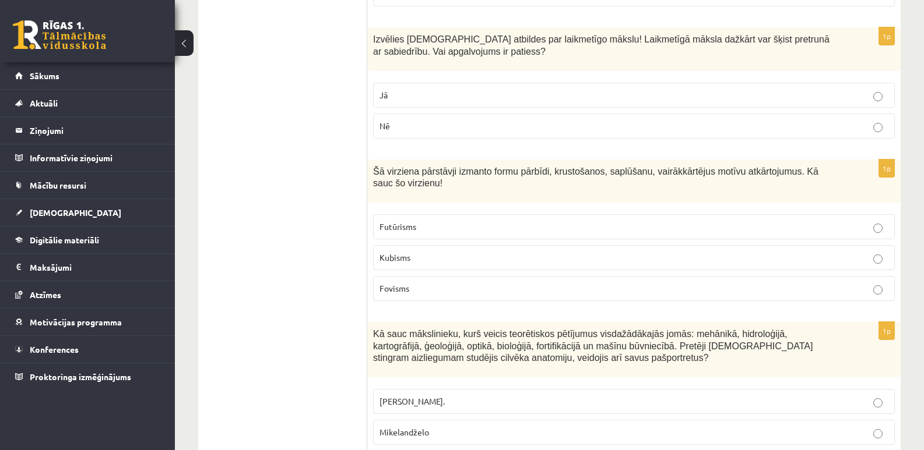
click at [806, 83] on label "Jā" at bounding box center [634, 95] width 522 height 25
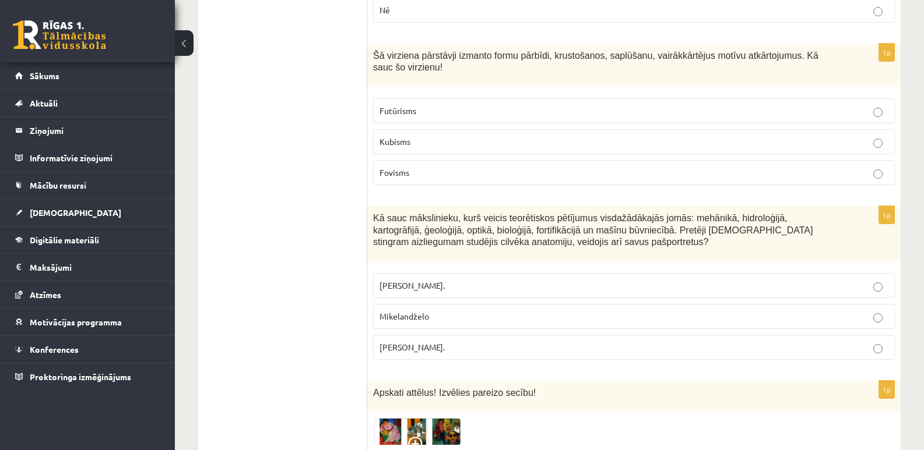
scroll to position [4584, 0]
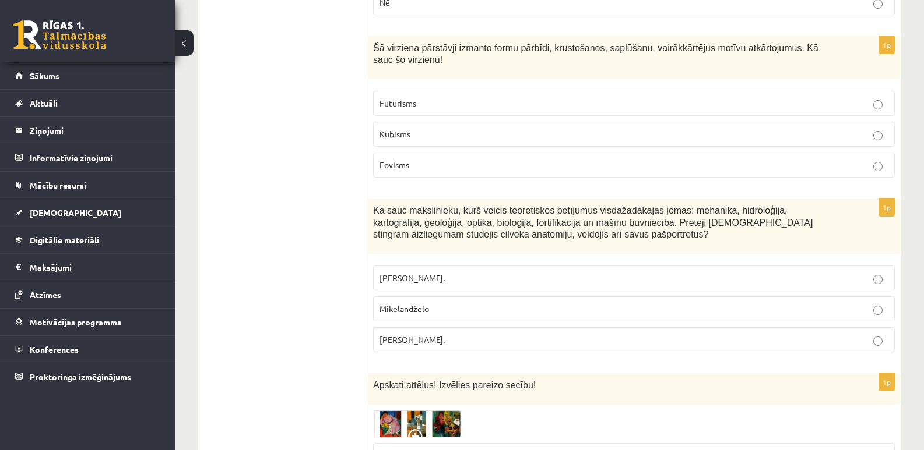
click at [766, 128] on p "Kubisms" at bounding box center [633, 134] width 509 height 12
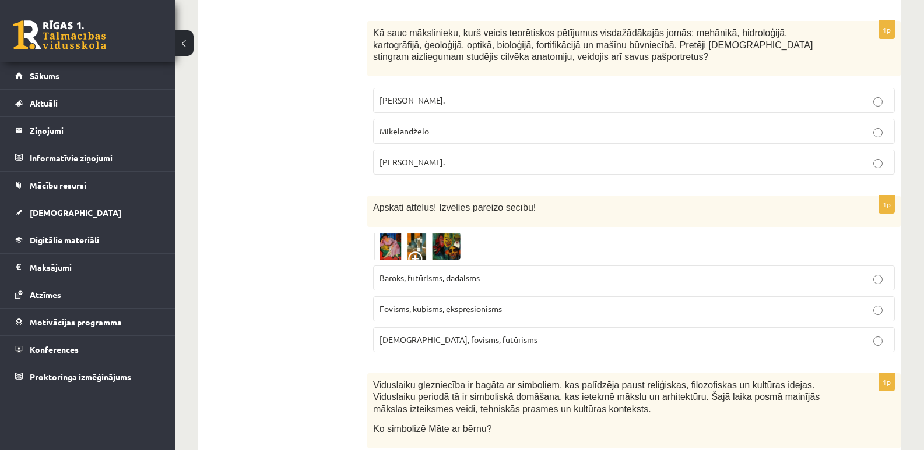
scroll to position [4747, 0]
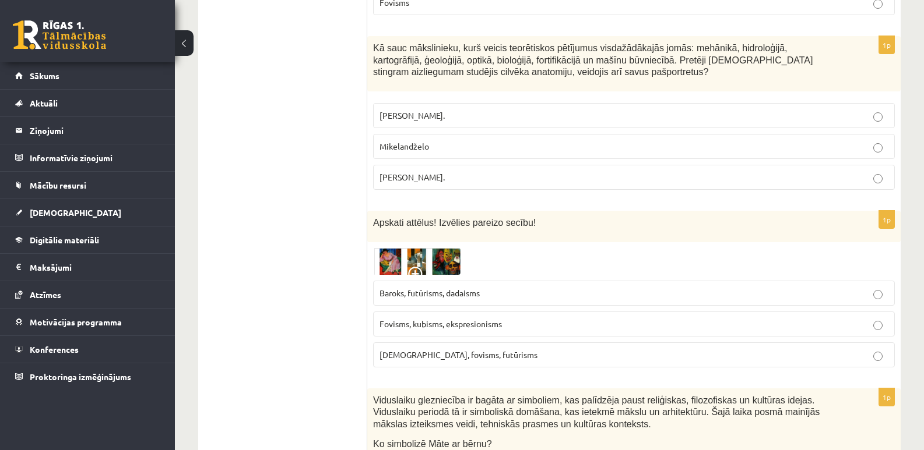
click at [807, 165] on label "[PERSON_NAME]." at bounding box center [634, 177] width 522 height 25
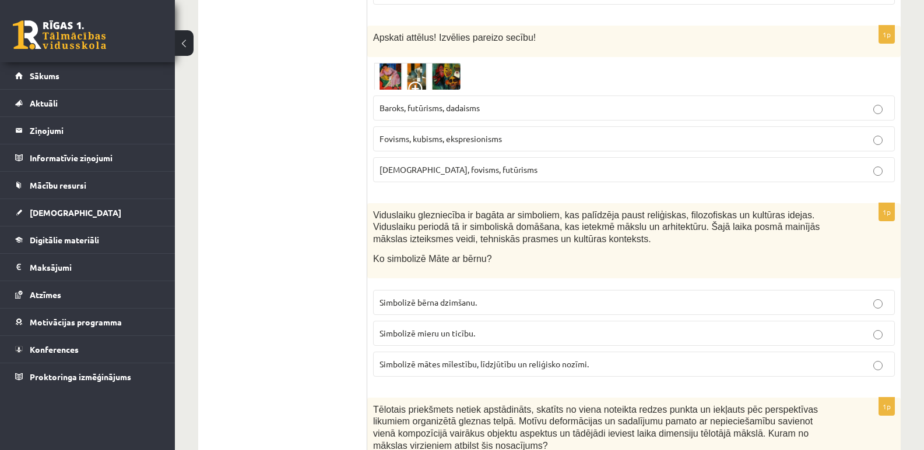
scroll to position [4924, 0]
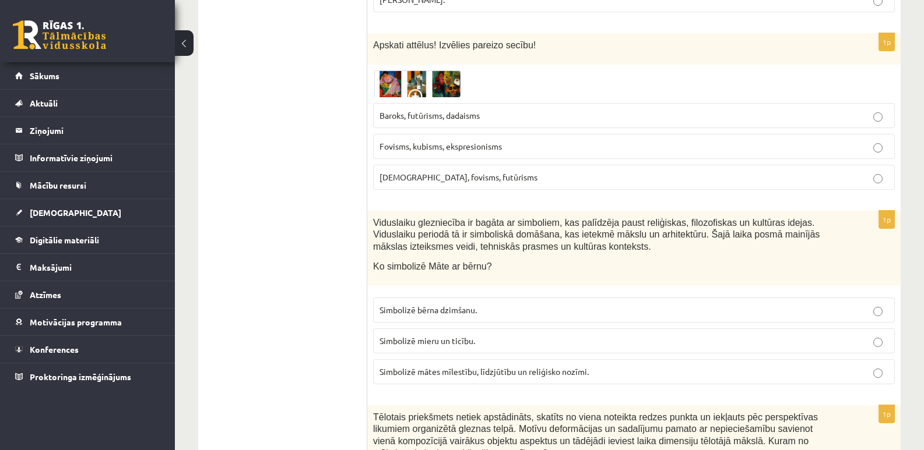
click at [414, 71] on img at bounding box center [416, 84] width 87 height 27
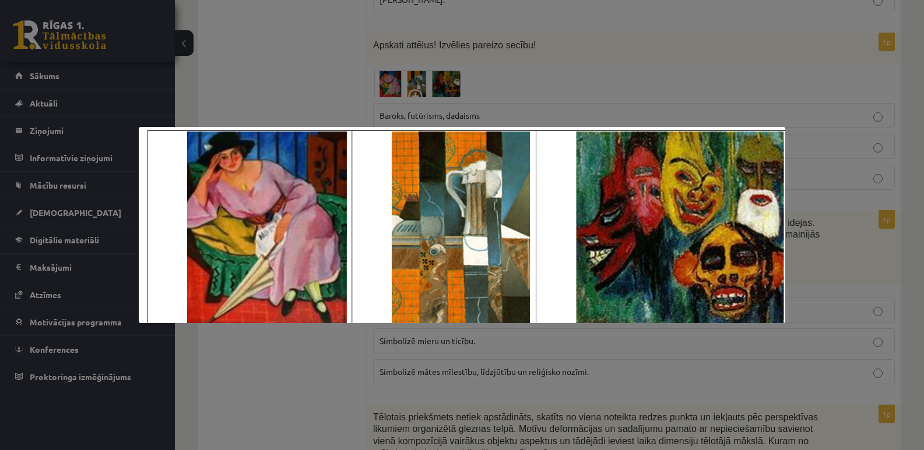
click at [459, 78] on div at bounding box center [462, 225] width 924 height 450
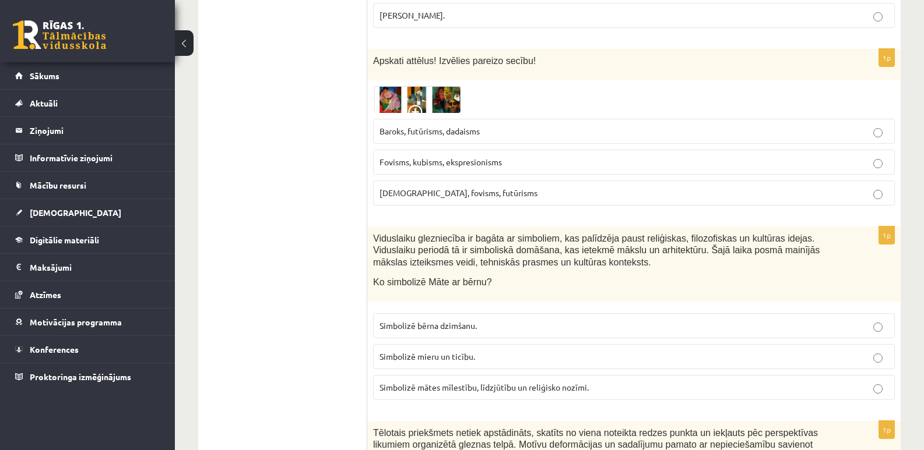
scroll to position [4917, 0]
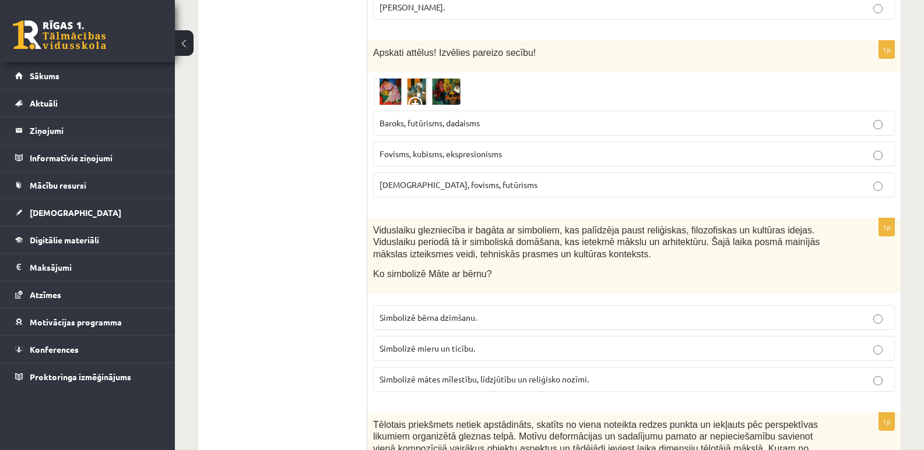
click at [567, 142] on label "Fovisms, kubisms, ekspresionisms" at bounding box center [634, 154] width 522 height 25
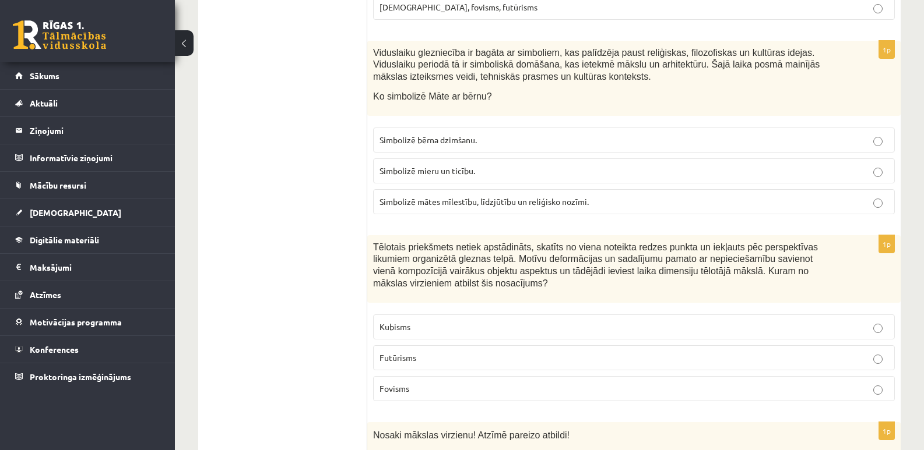
scroll to position [5102, 0]
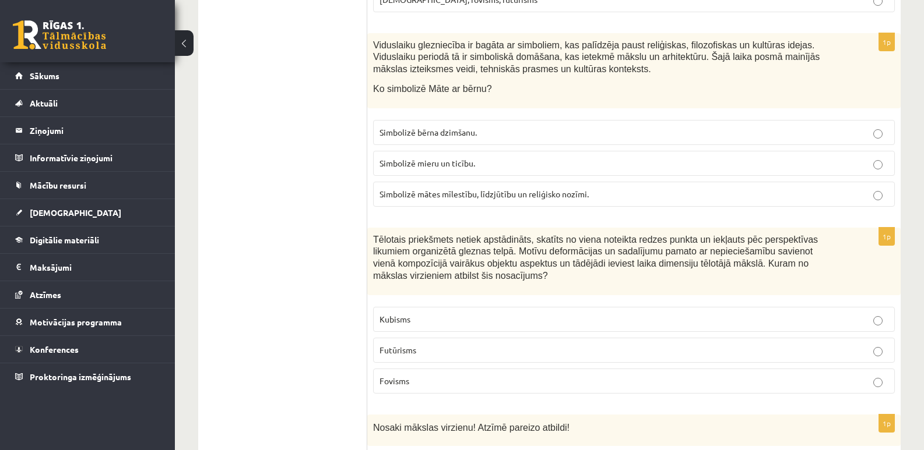
click at [683, 188] on p "Simbolizē mātes mīlestību, līdzjūtību un reliģisko nozīmi." at bounding box center [633, 194] width 509 height 12
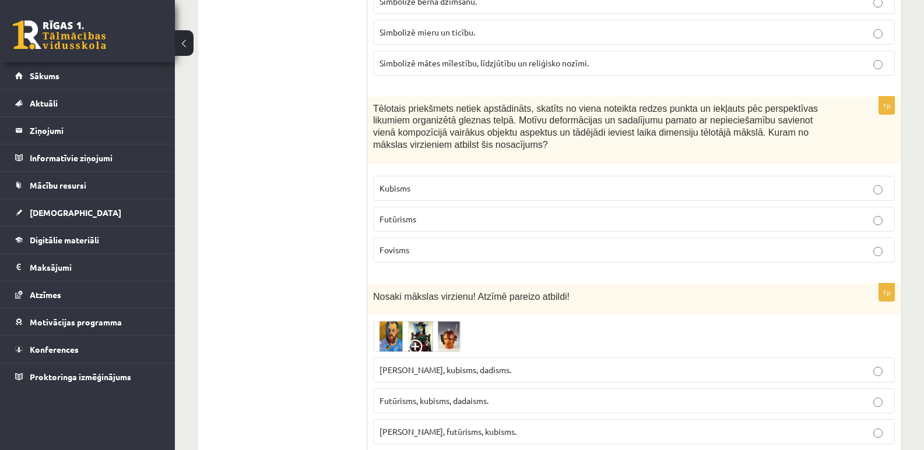
scroll to position [5249, 0]
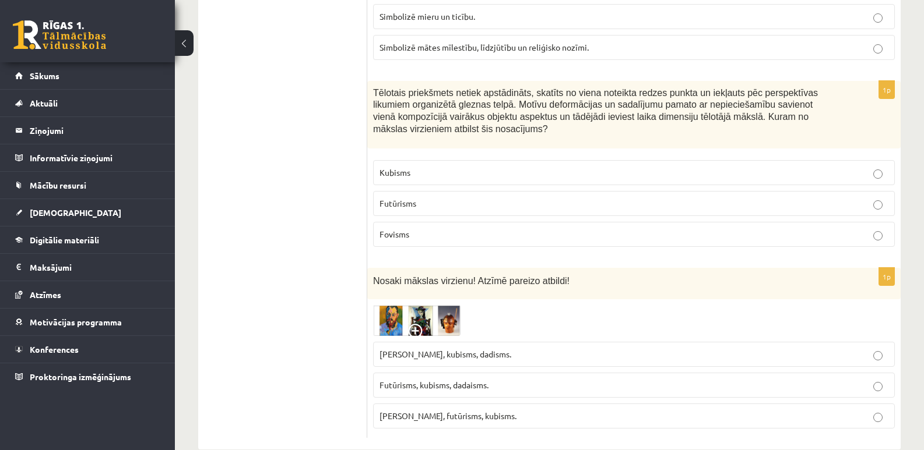
click at [401, 308] on img at bounding box center [416, 320] width 87 height 31
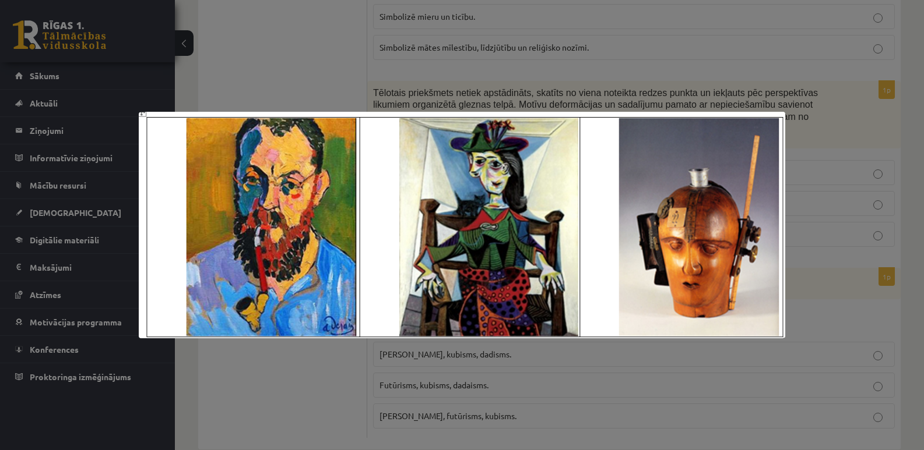
click at [536, 387] on div at bounding box center [462, 225] width 924 height 450
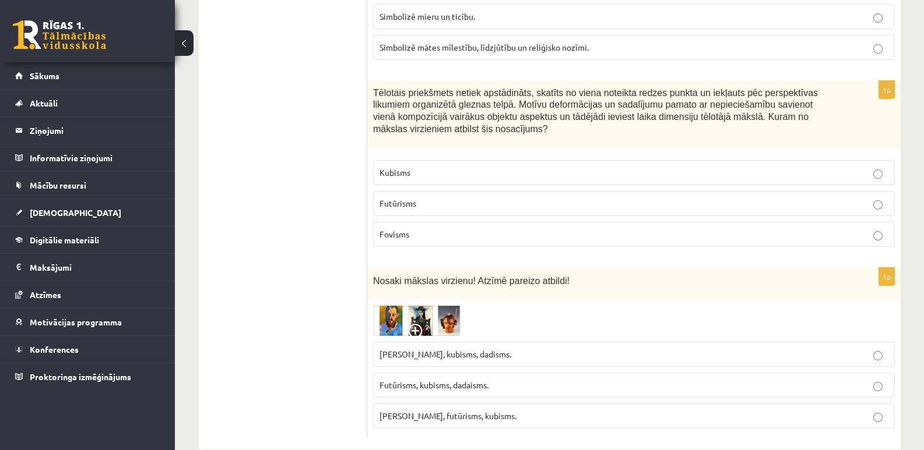
click at [520, 160] on label "Kubisms" at bounding box center [634, 172] width 522 height 25
click at [531, 336] on fieldset "[PERSON_NAME], kubisms, dadisms. Futūrisms, kubisms, dadaisms. [PERSON_NAME], f…" at bounding box center [634, 384] width 522 height 96
click at [530, 348] on p "[PERSON_NAME], kubisms, dadisms." at bounding box center [633, 354] width 509 height 12
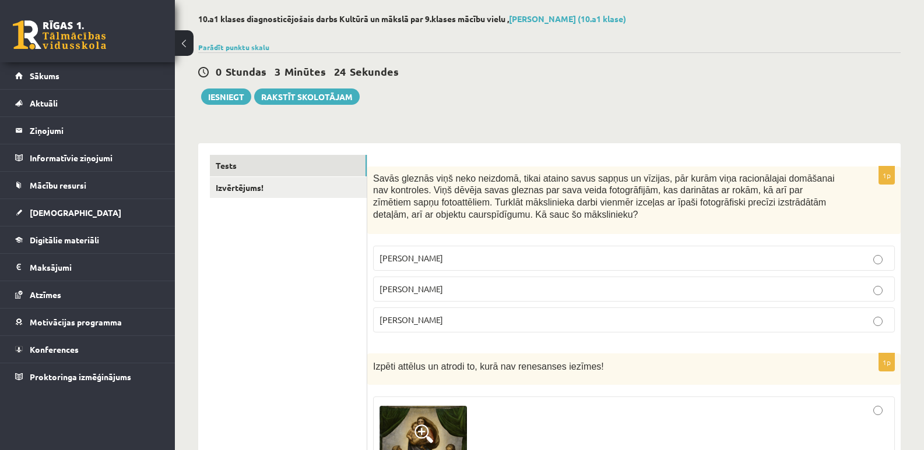
scroll to position [0, 0]
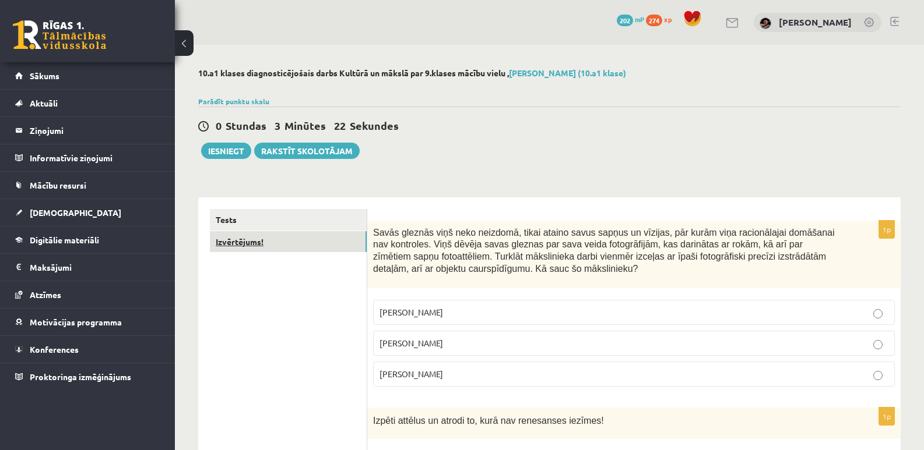
click at [270, 244] on link "Izvērtējums!" at bounding box center [288, 242] width 157 height 22
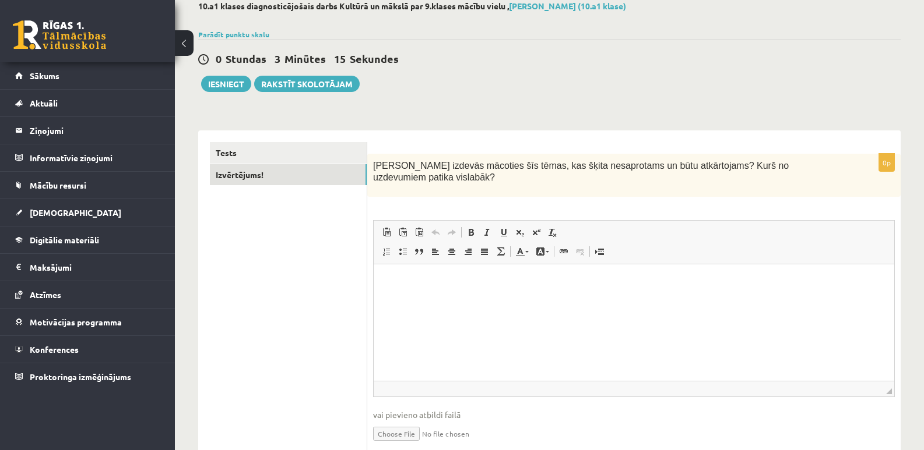
scroll to position [68, 0]
click at [531, 300] on html at bounding box center [634, 282] width 520 height 36
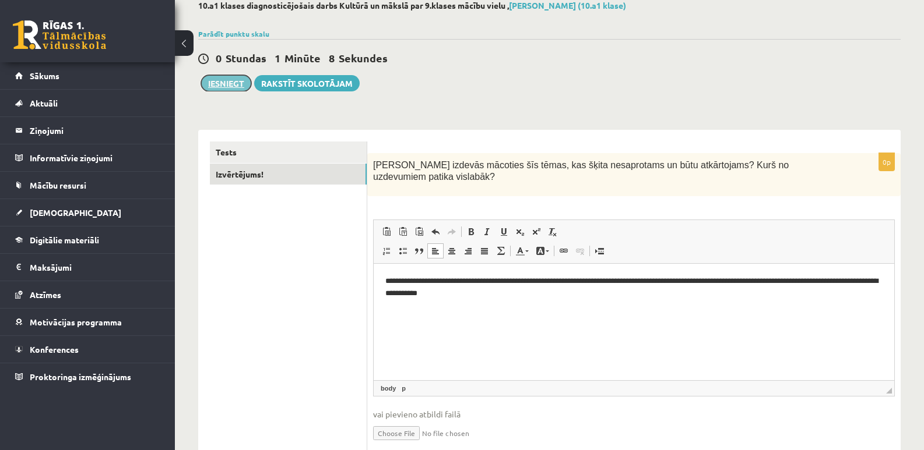
click at [228, 83] on button "Iesniegt" at bounding box center [226, 83] width 50 height 16
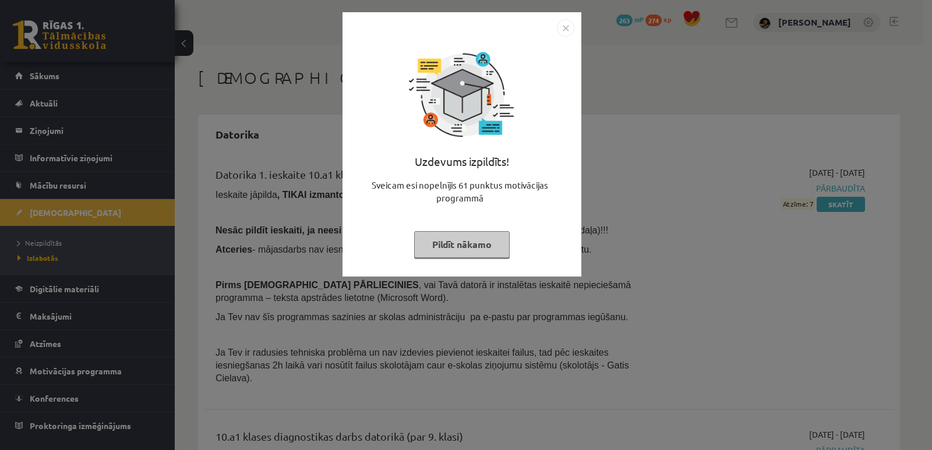
click at [487, 244] on button "Pildīt nākamo" at bounding box center [462, 244] width 96 height 27
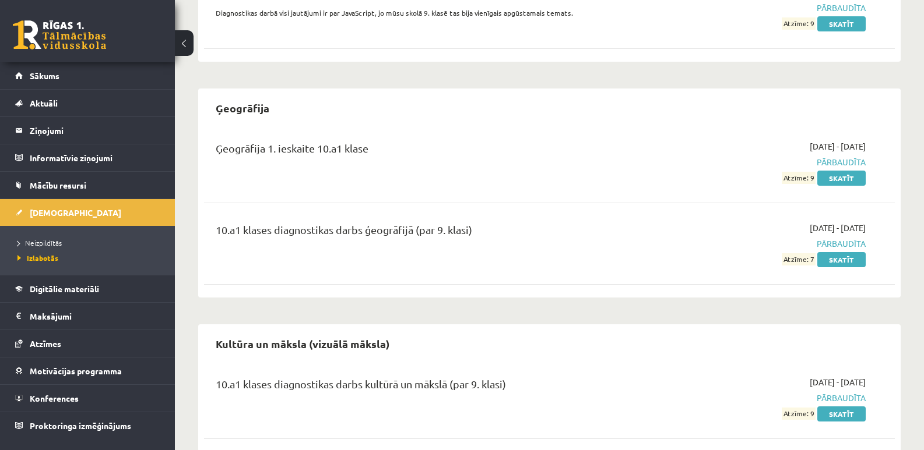
scroll to position [455, 0]
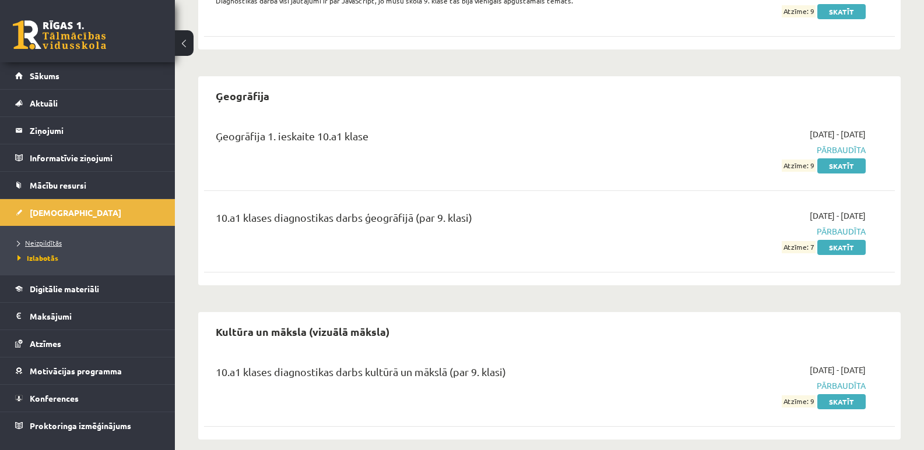
click at [37, 242] on span "Neizpildītās" at bounding box center [39, 242] width 44 height 9
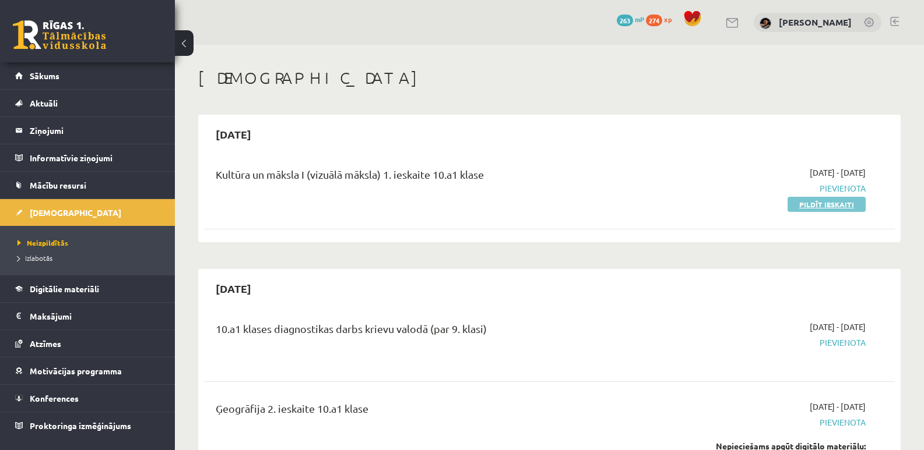
click at [822, 204] on link "Pildīt ieskaiti" at bounding box center [826, 204] width 78 height 15
